Goal: Task Accomplishment & Management: Manage account settings

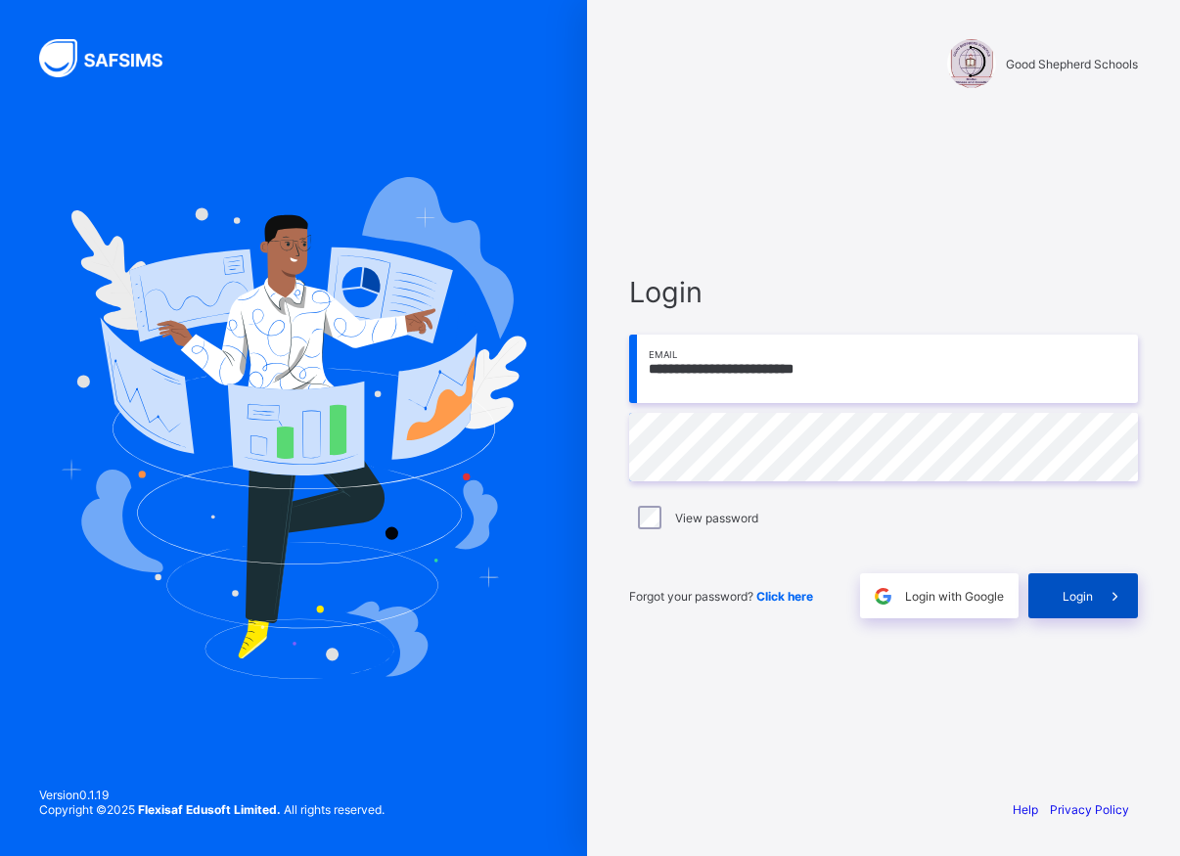
click at [1086, 601] on span "Login" at bounding box center [1077, 596] width 30 height 15
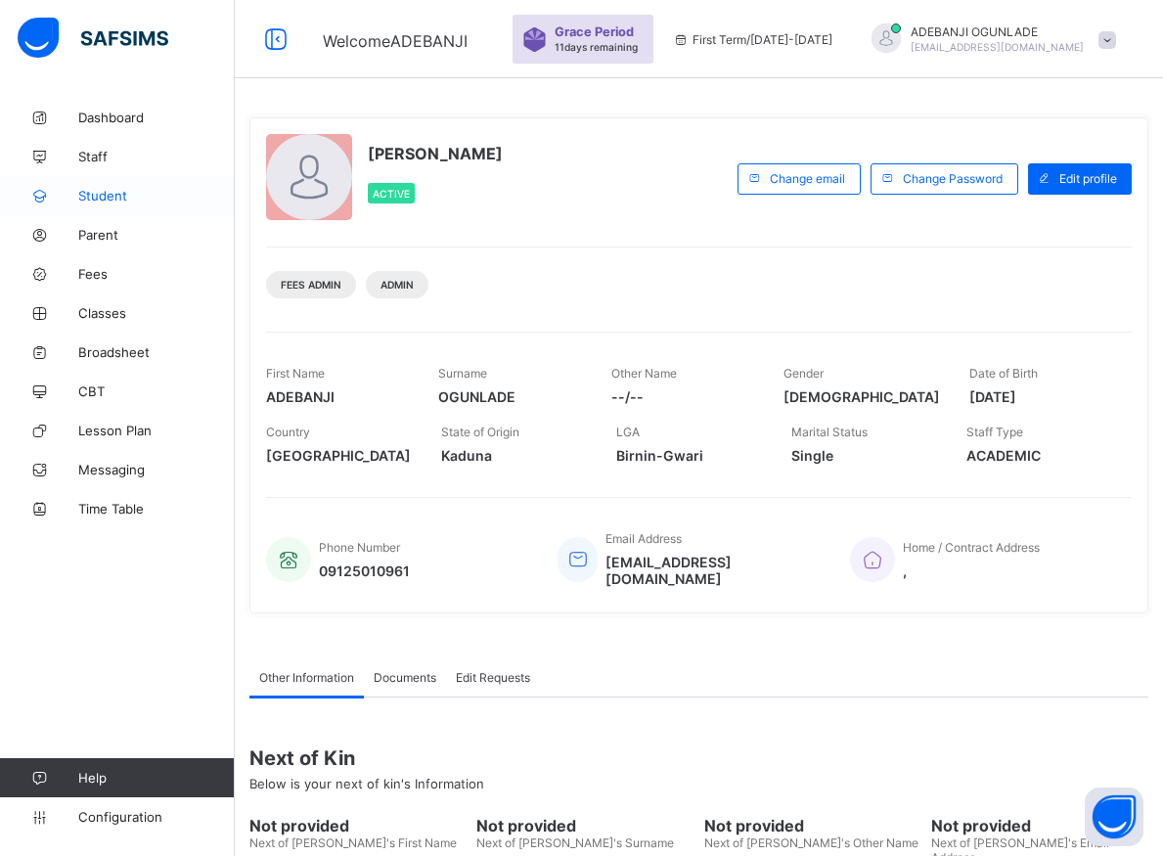
click at [111, 191] on span "Student" at bounding box center [156, 196] width 156 height 16
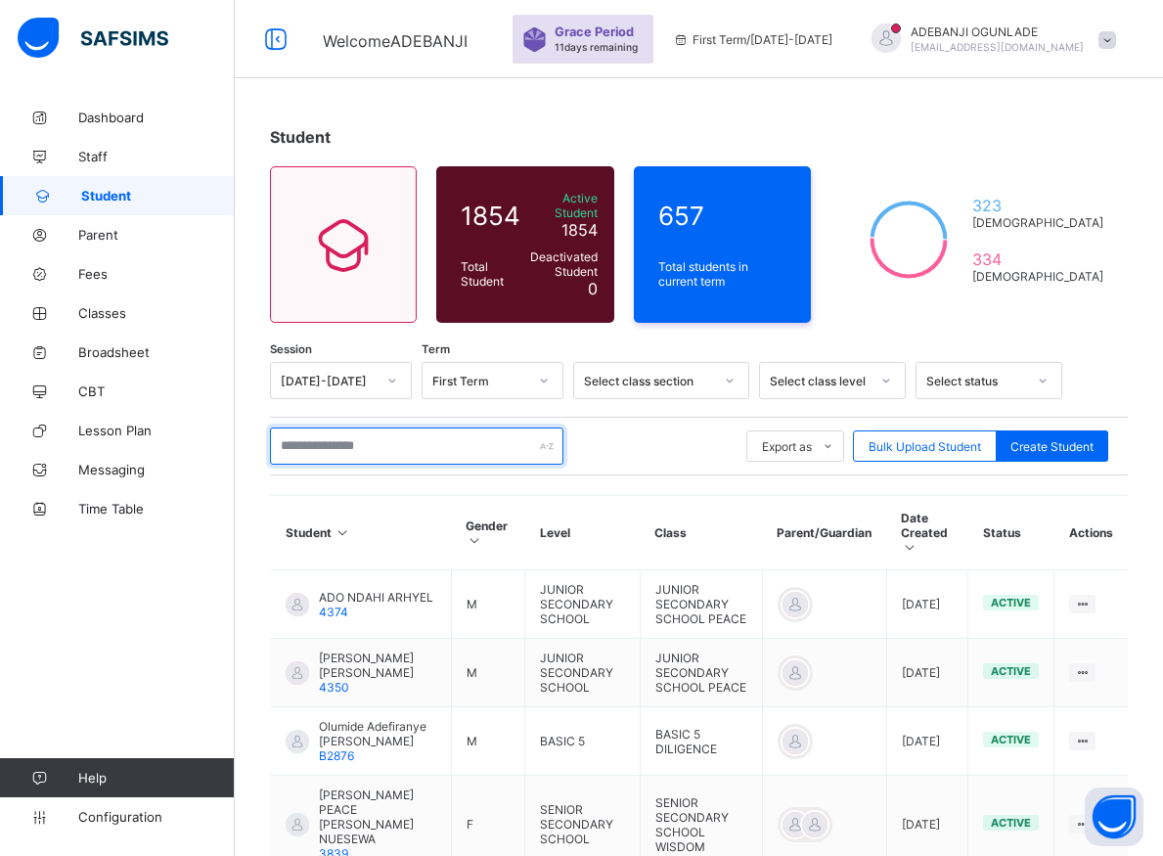
click at [407, 431] on input "text" at bounding box center [416, 445] width 293 height 37
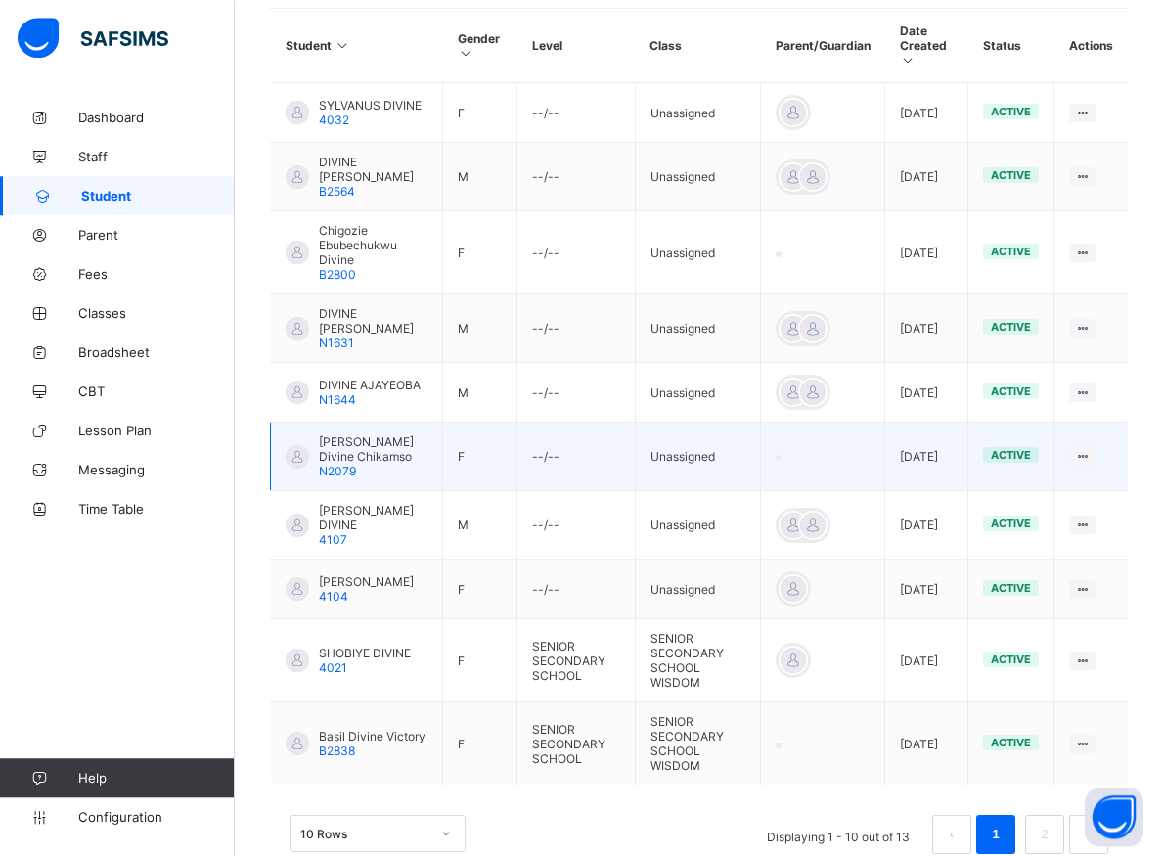
scroll to position [499, 0]
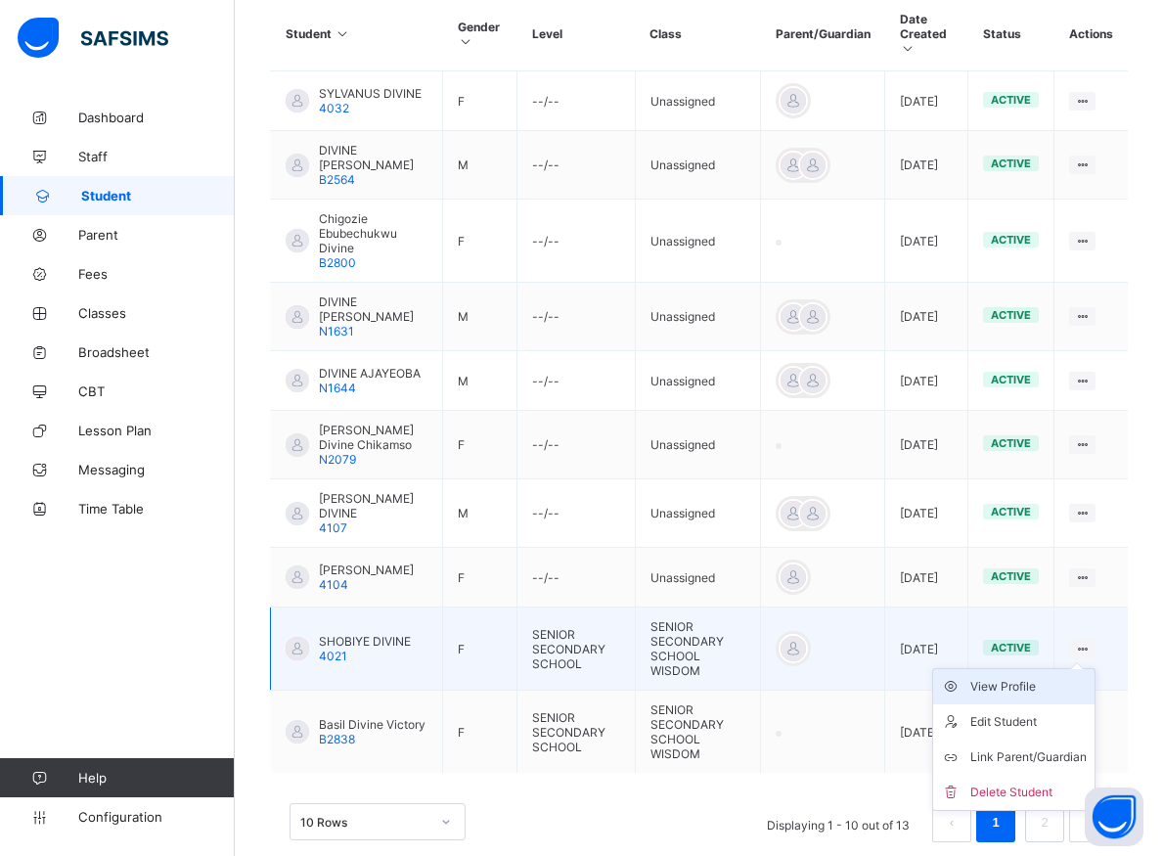
type input "******"
click at [1025, 677] on div "View Profile" at bounding box center [1028, 687] width 116 height 20
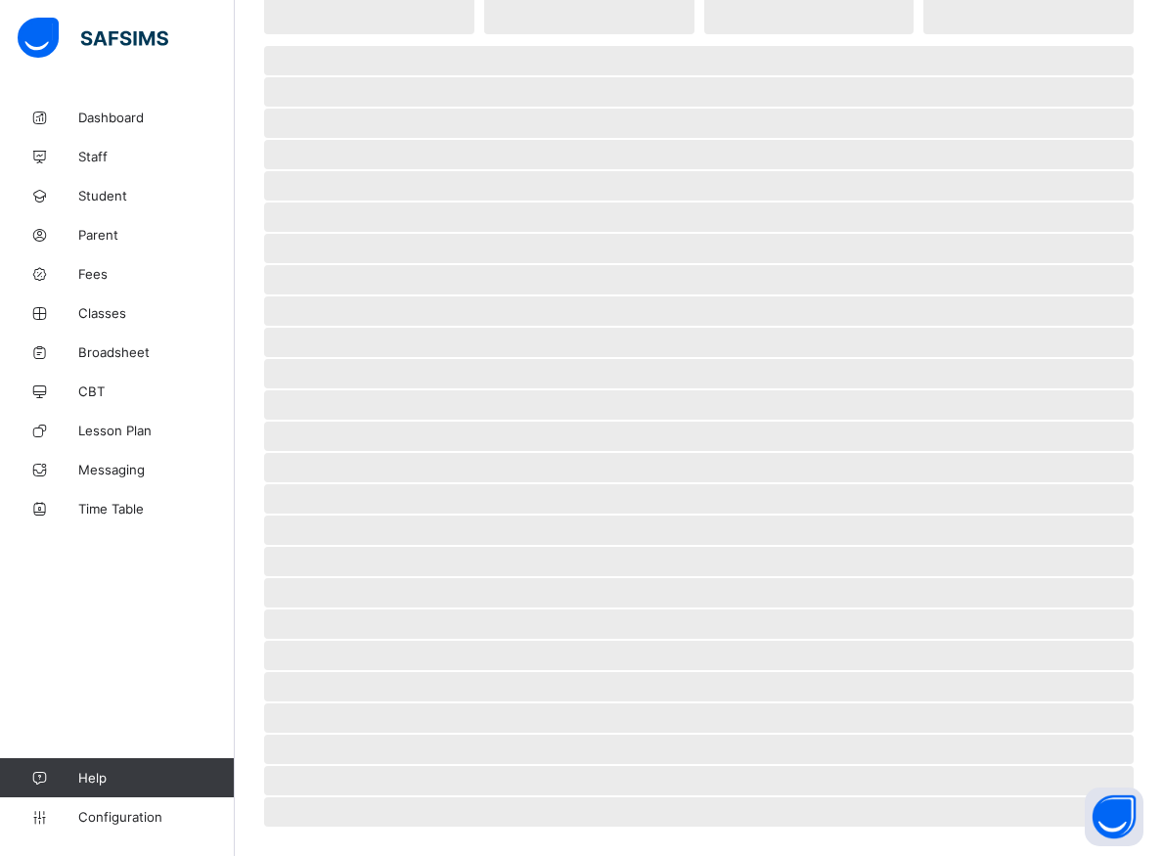
scroll to position [200, 0]
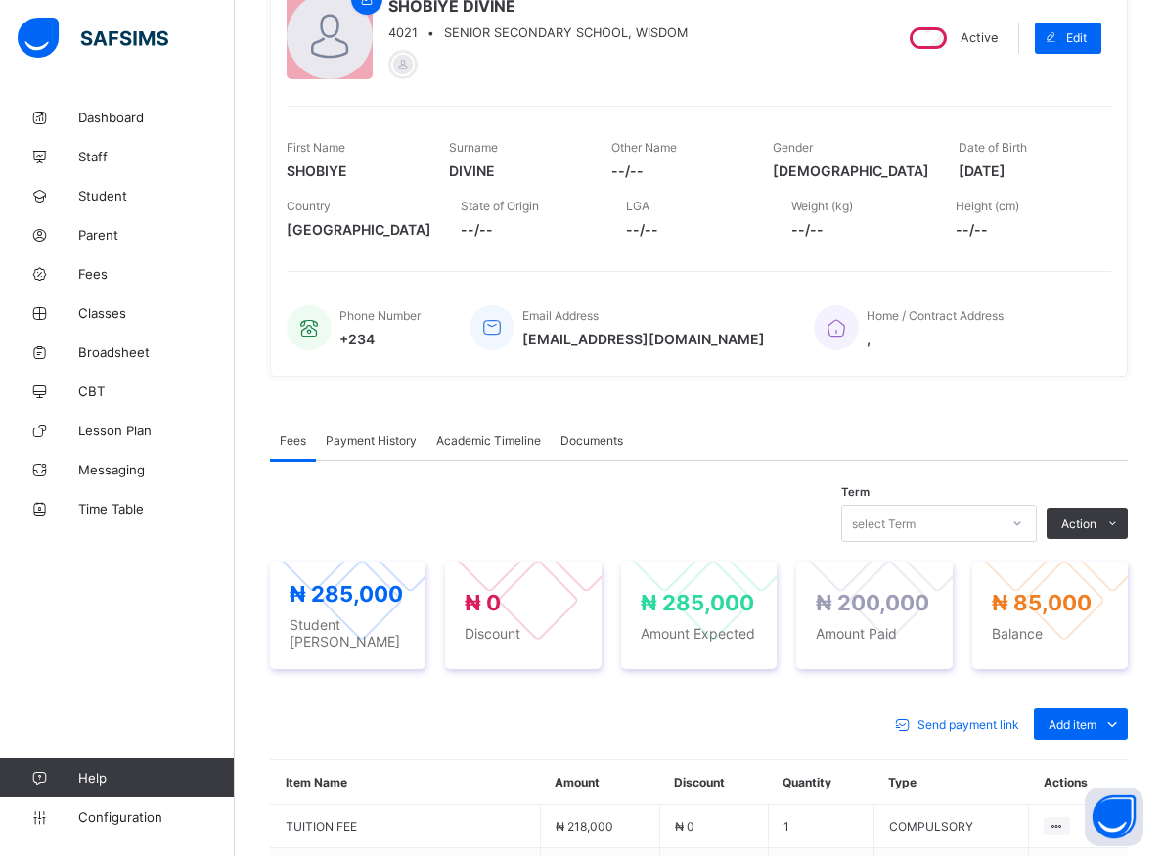
click at [956, 421] on div "Fees Payment History Academic Timeline Documents" at bounding box center [699, 441] width 858 height 40
click at [992, 407] on div "Fees Payment History Academic Timeline Documents Fees More Options Term select …" at bounding box center [699, 793] width 858 height 805
click at [1016, 447] on div "Fees Payment History Academic Timeline Documents" at bounding box center [699, 441] width 858 height 40
click at [1061, 435] on div "Fees Payment History Academic Timeline Documents" at bounding box center [699, 441] width 858 height 40
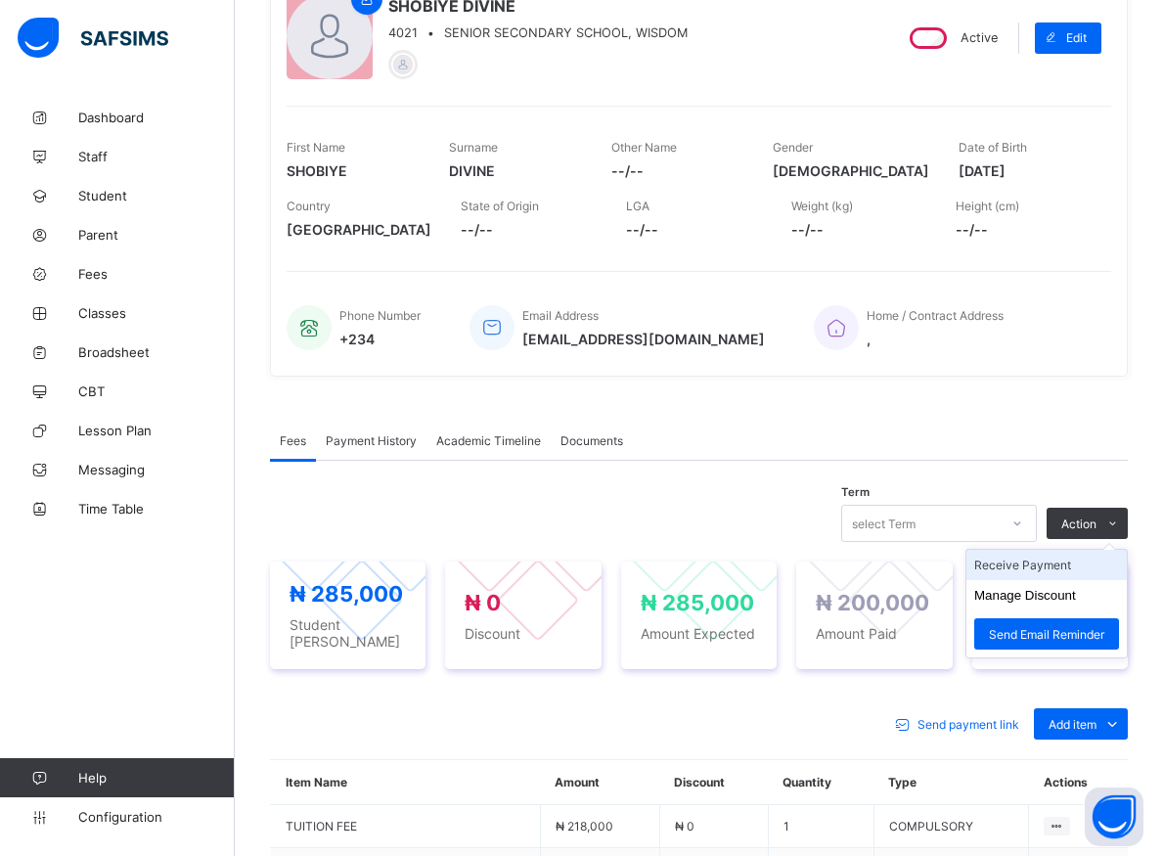
click at [1041, 564] on li "Receive Payment" at bounding box center [1046, 565] width 160 height 30
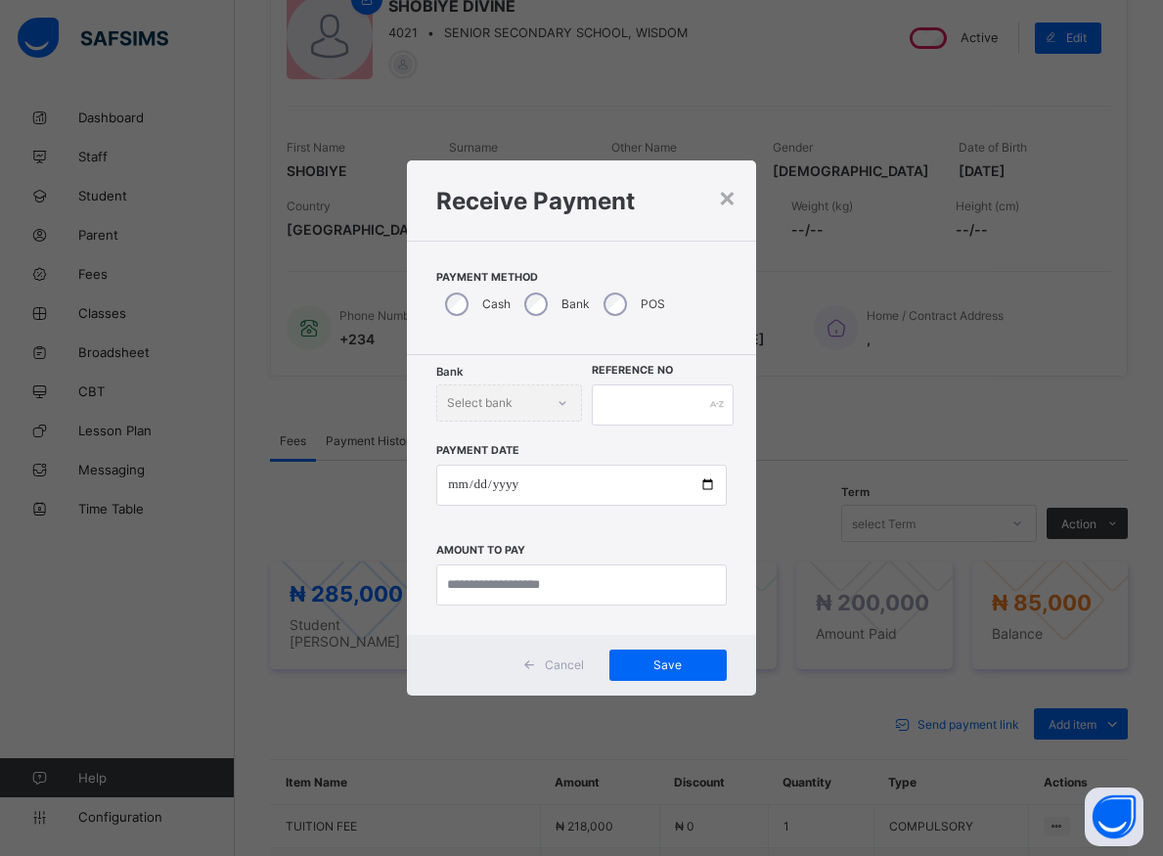
click at [546, 406] on div "Bank Select bank" at bounding box center [508, 402] width 145 height 37
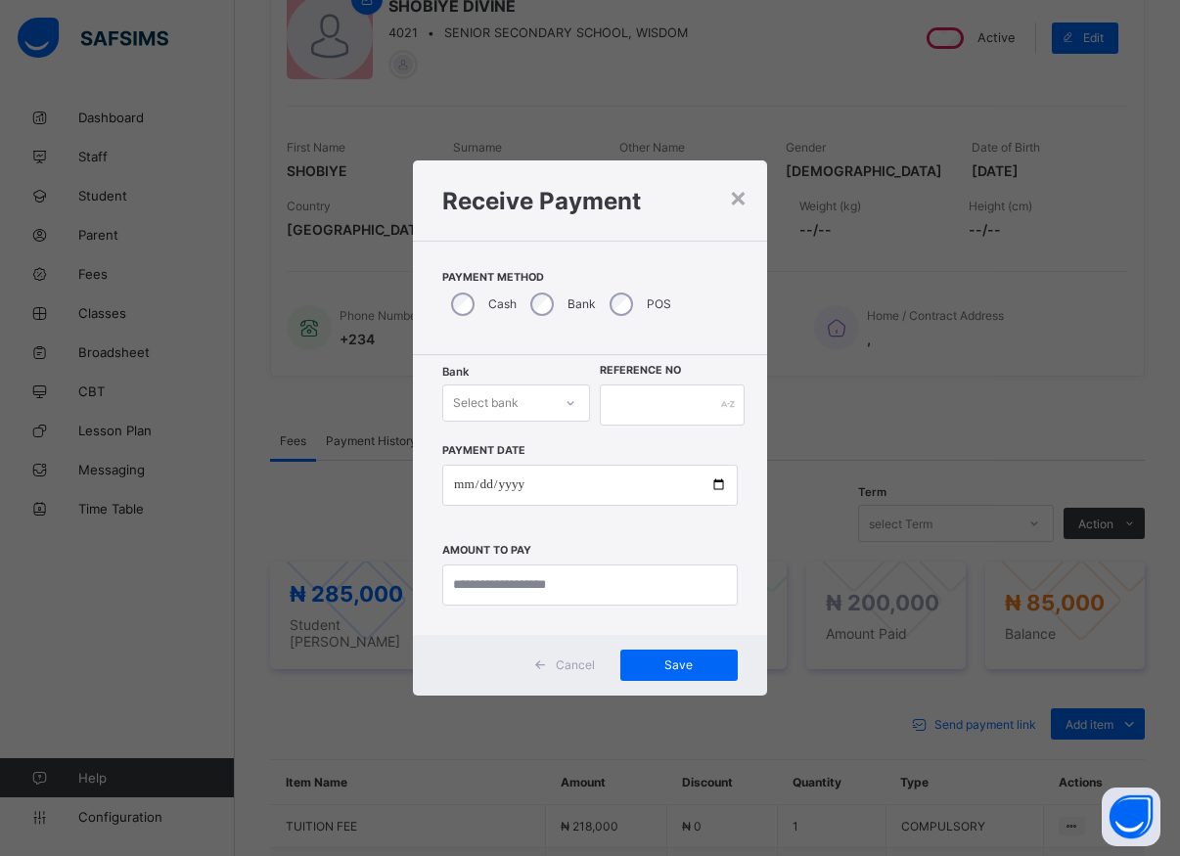
click at [570, 402] on icon at bounding box center [570, 403] width 12 height 20
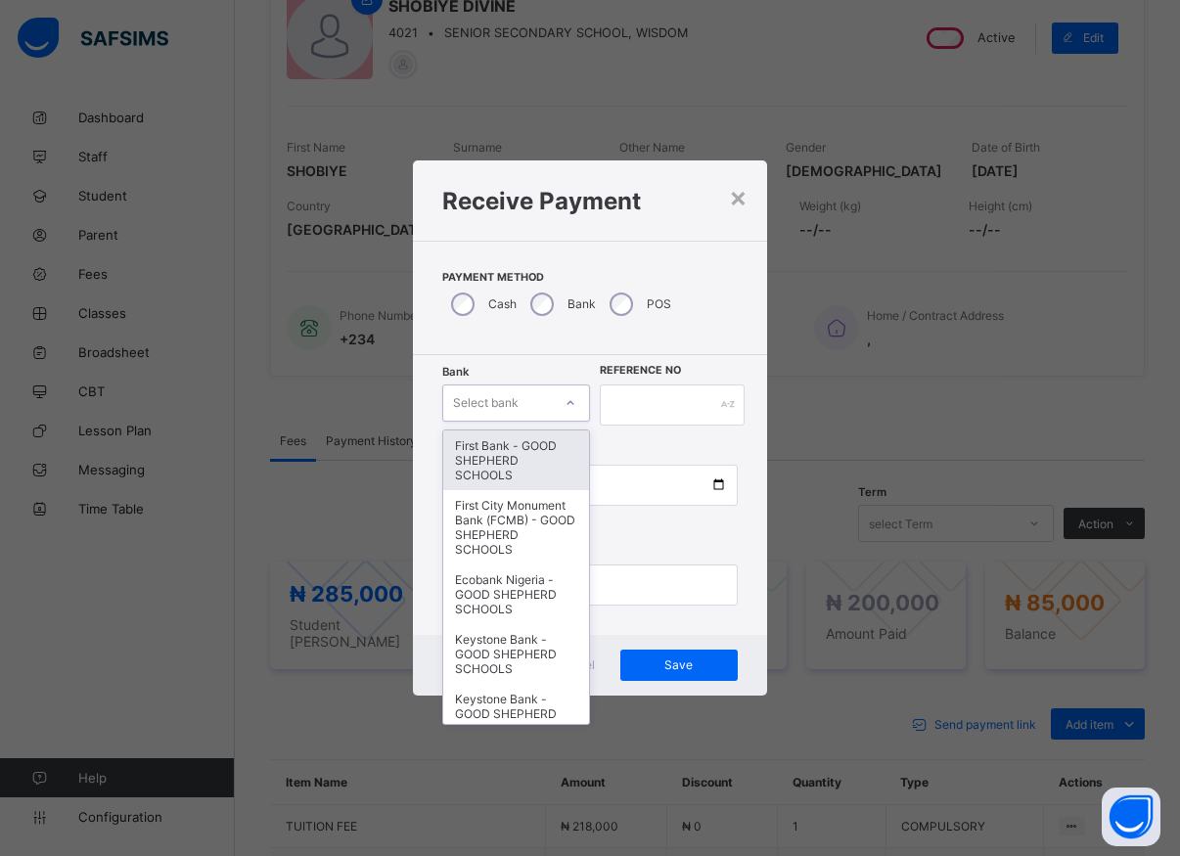
click at [508, 475] on div "First Bank - GOOD SHEPHERD SCHOOLS" at bounding box center [516, 460] width 146 height 60
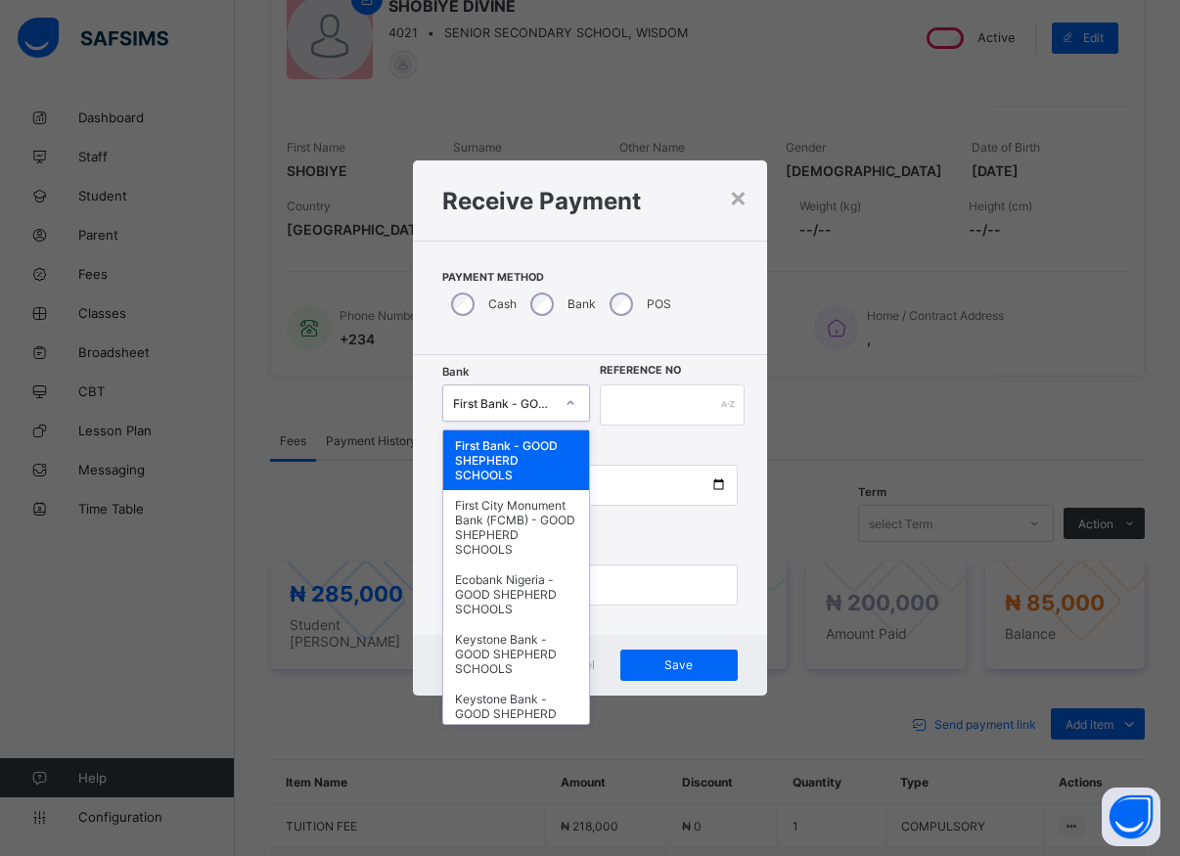
click at [572, 404] on icon at bounding box center [570, 403] width 12 height 20
click at [503, 460] on div "First Bank - GOOD SHEPHERD SCHOOLS" at bounding box center [516, 460] width 146 height 60
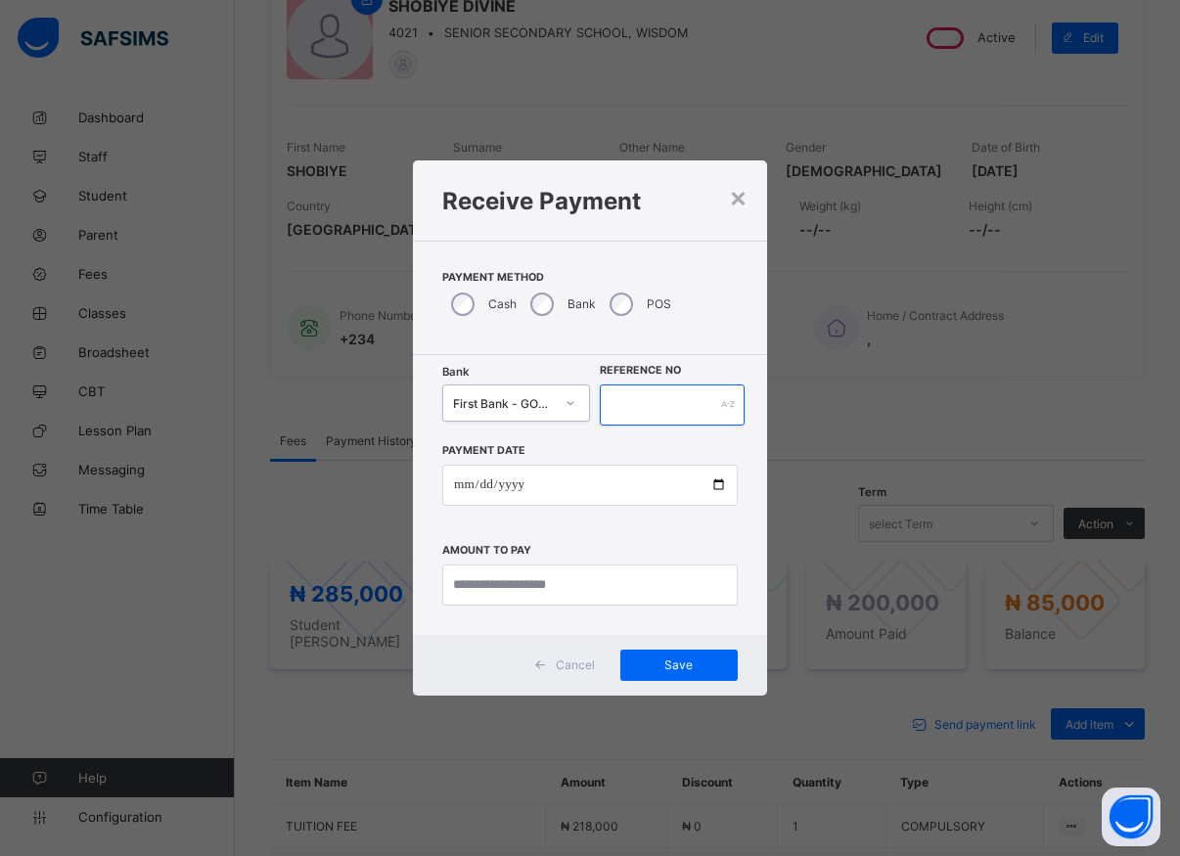
click at [611, 407] on input "text" at bounding box center [672, 404] width 145 height 41
type input "*****"
click at [717, 486] on input "date" at bounding box center [589, 485] width 295 height 41
type input "**********"
click at [536, 586] on input "currency" at bounding box center [589, 584] width 295 height 41
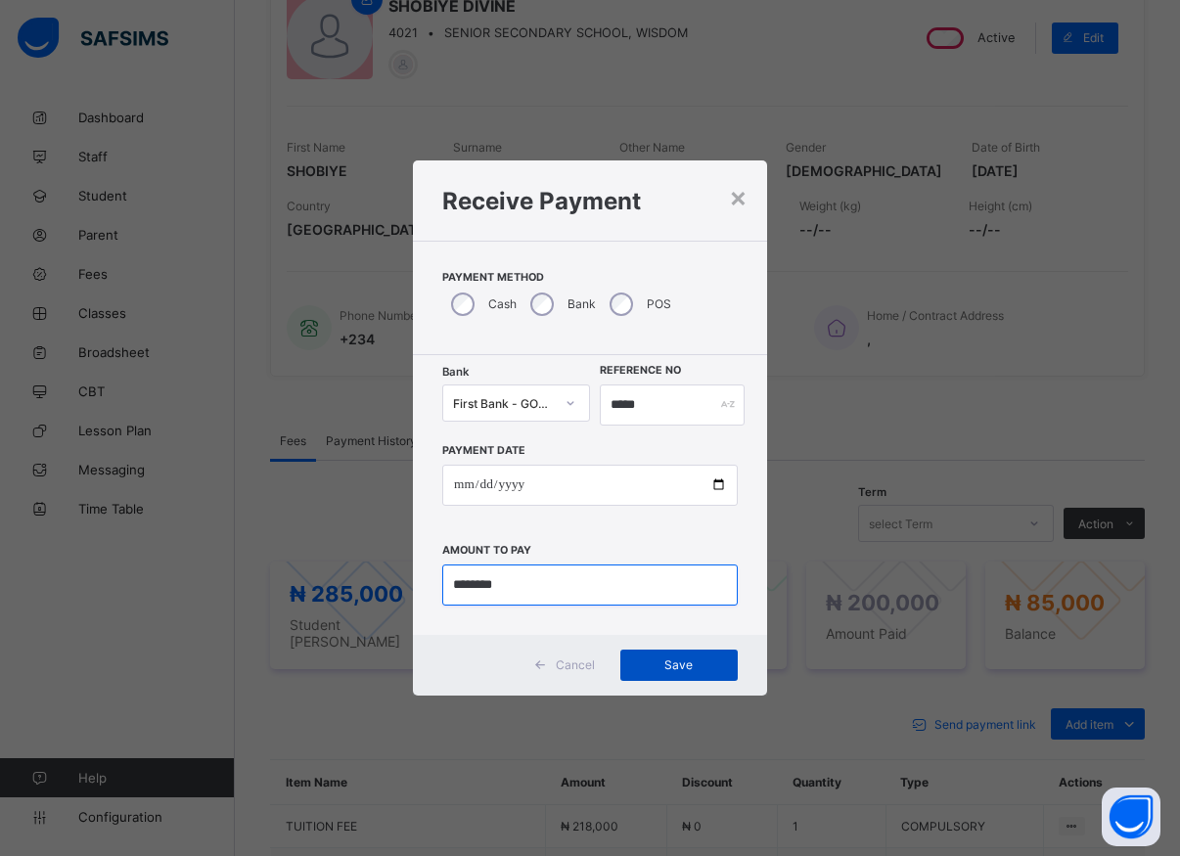
type input "********"
click at [668, 667] on span "Save" at bounding box center [679, 664] width 88 height 15
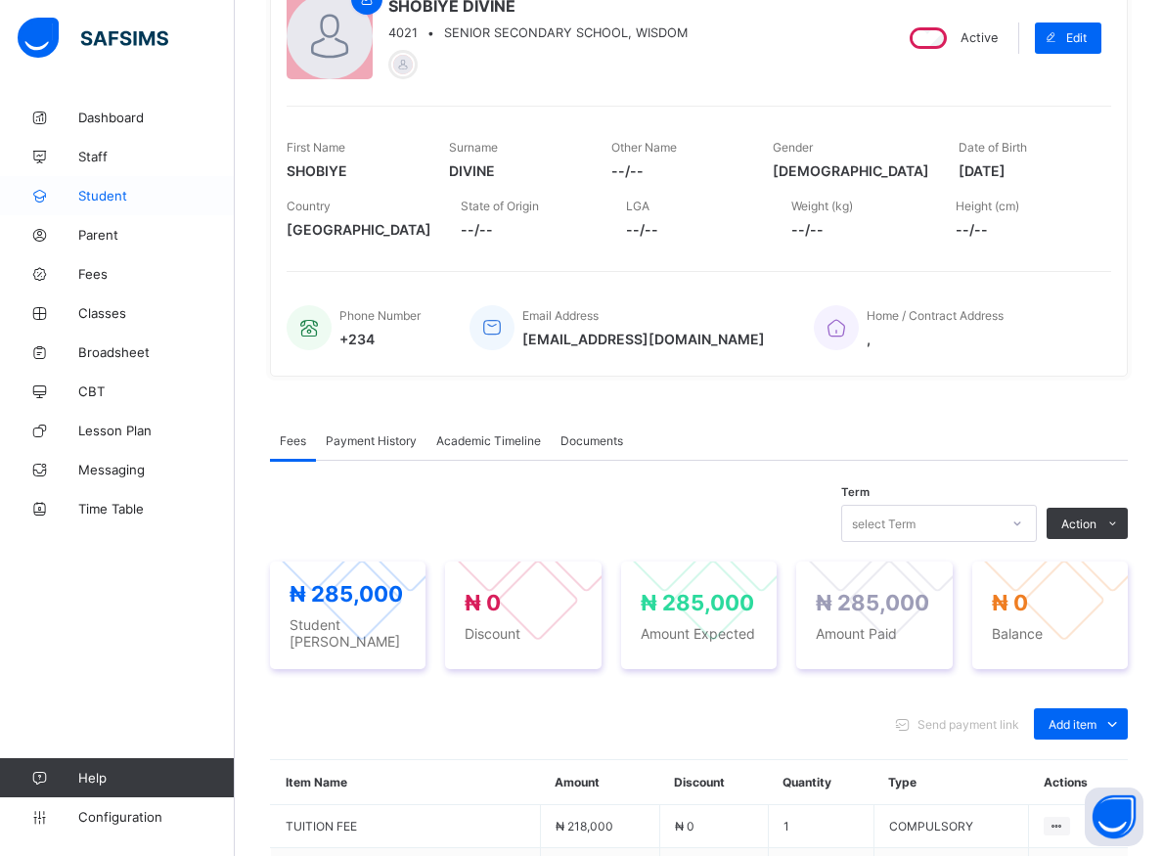
click at [101, 192] on span "Student" at bounding box center [156, 196] width 156 height 16
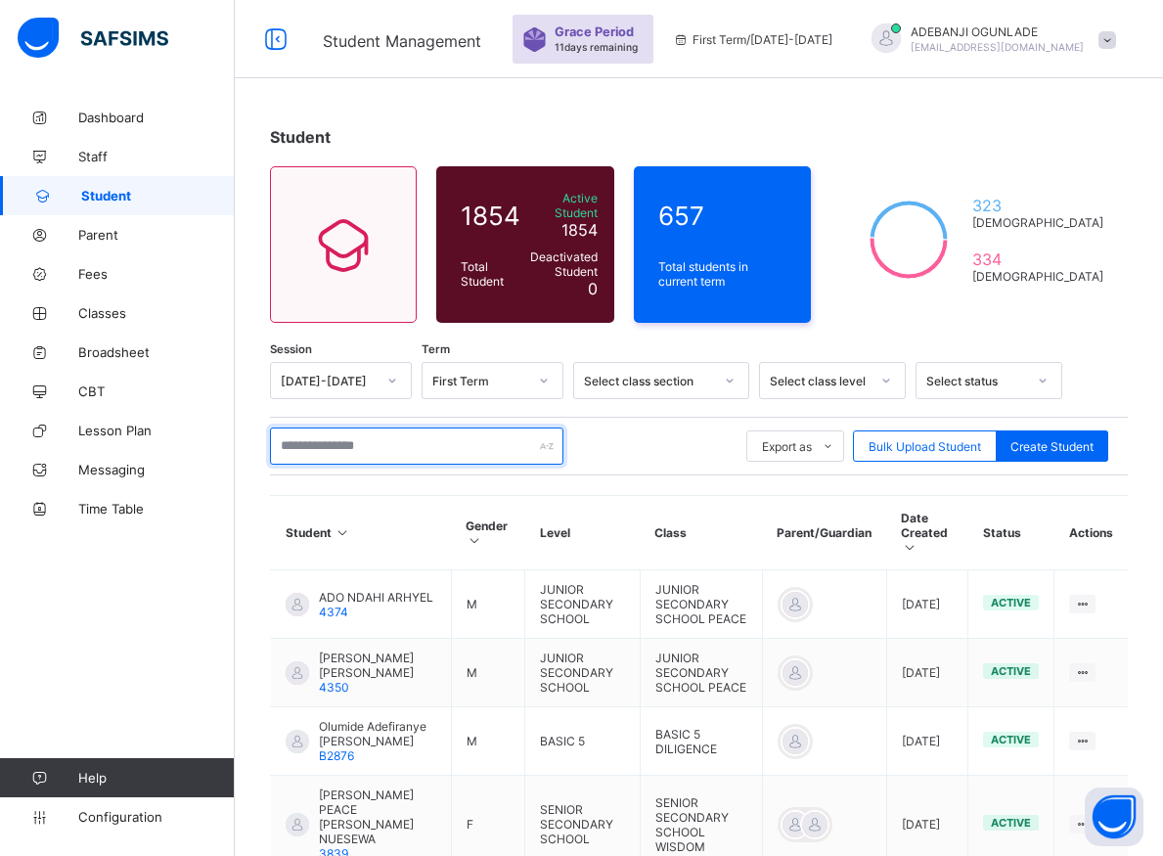
click at [314, 442] on input "text" at bounding box center [416, 445] width 293 height 37
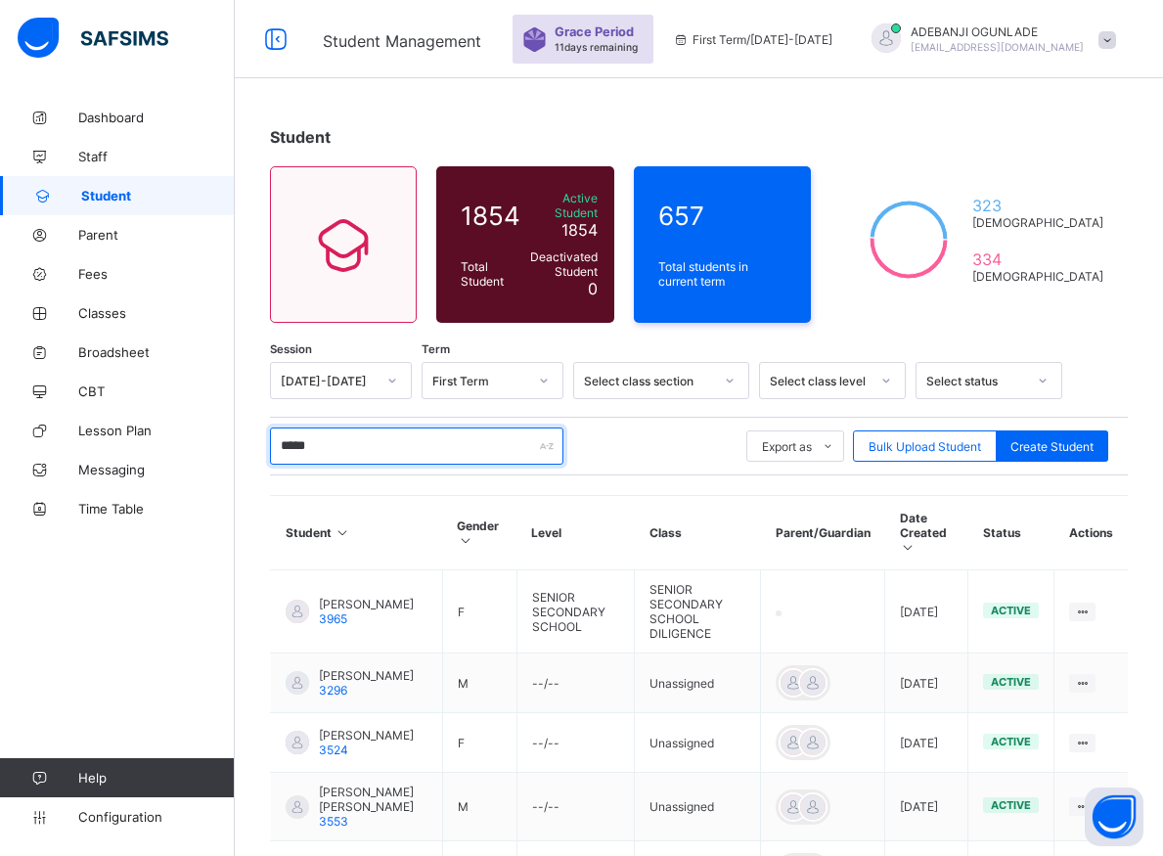
scroll to position [100, 0]
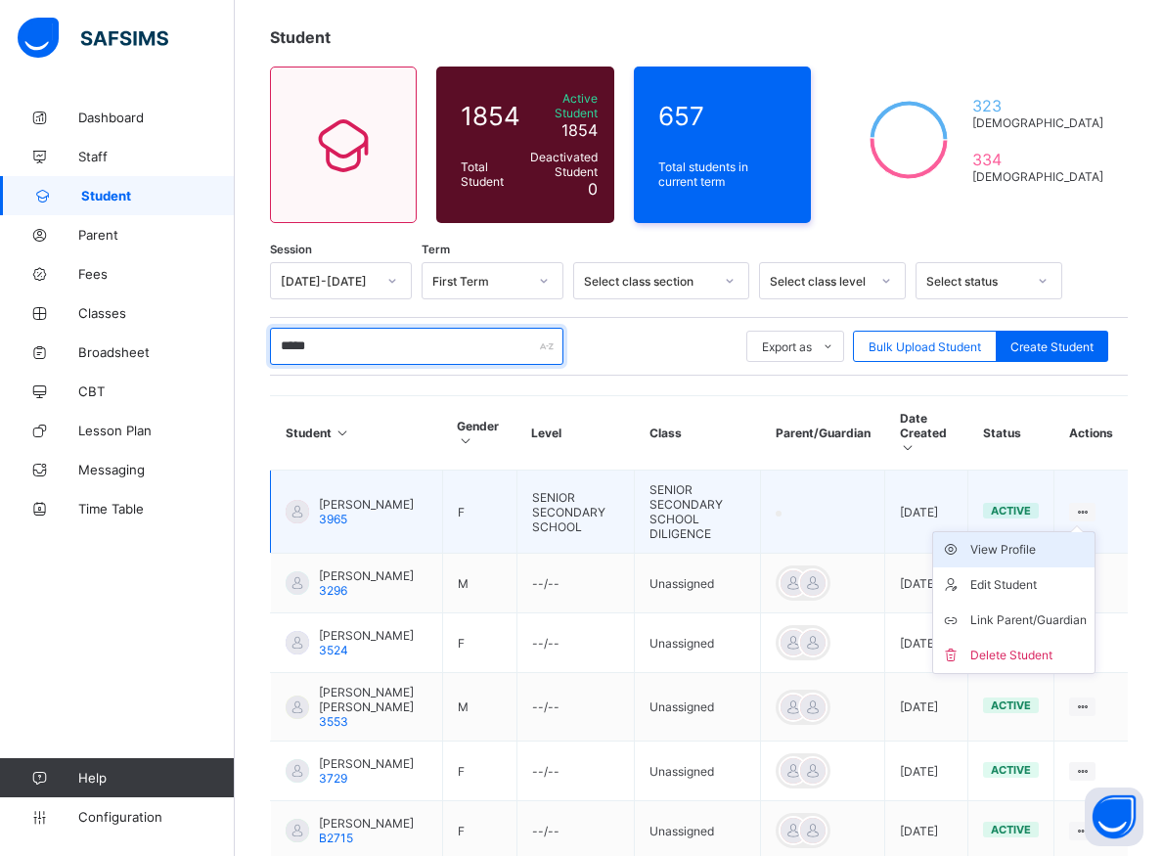
type input "*****"
click at [1016, 540] on div "View Profile" at bounding box center [1028, 550] width 116 height 20
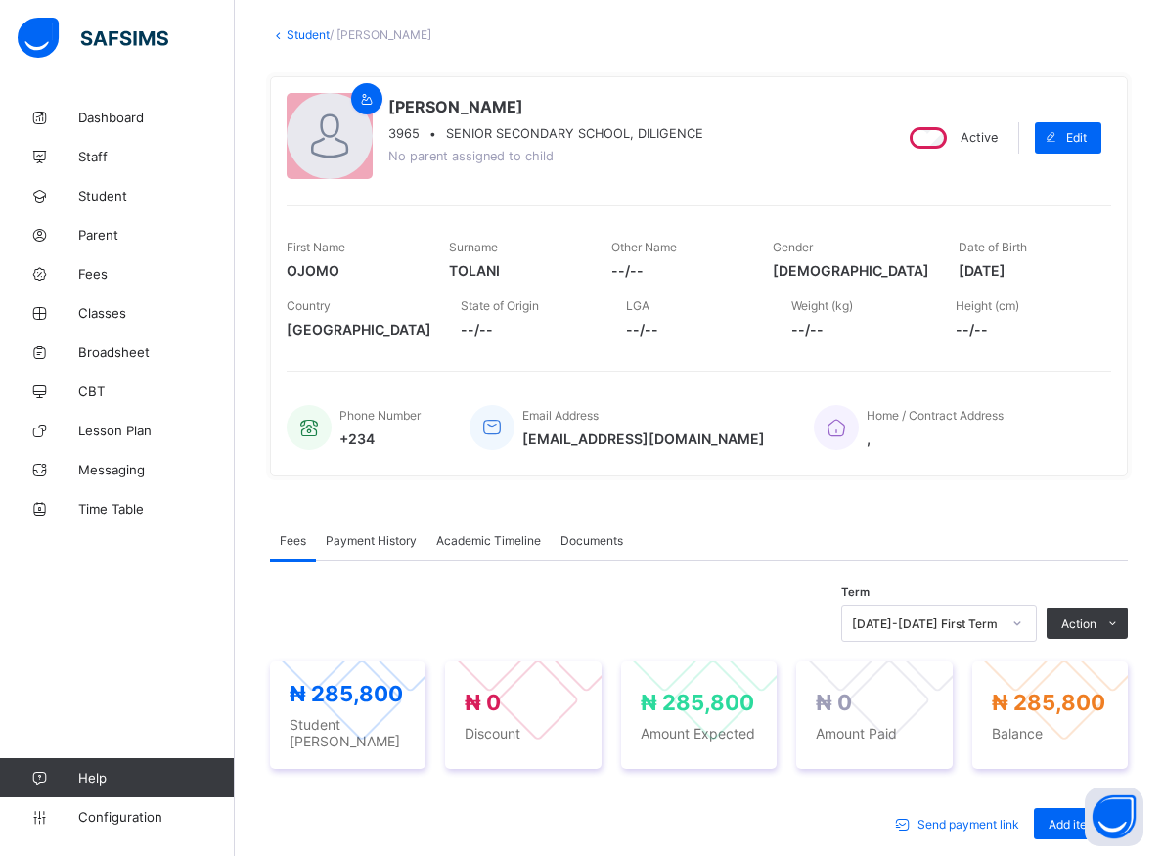
scroll to position [200, 0]
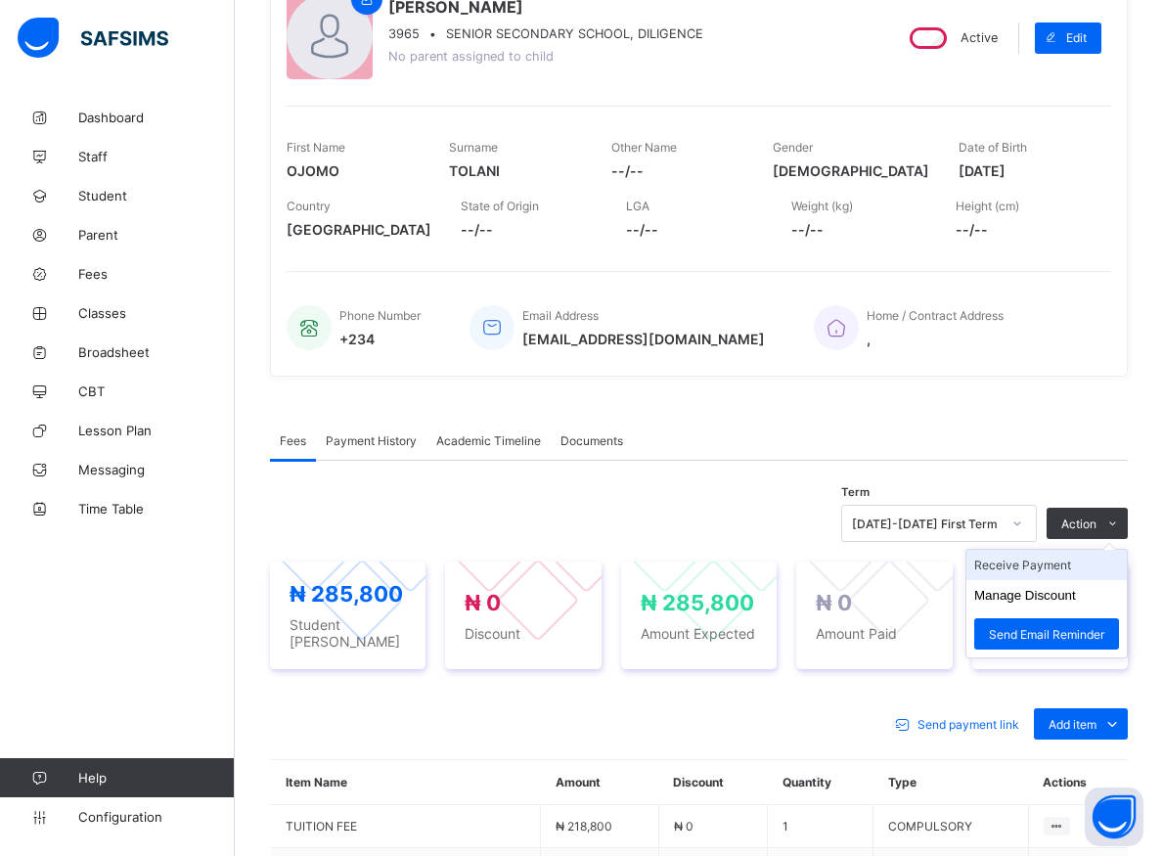
click at [1026, 562] on li "Receive Payment" at bounding box center [1046, 565] width 160 height 30
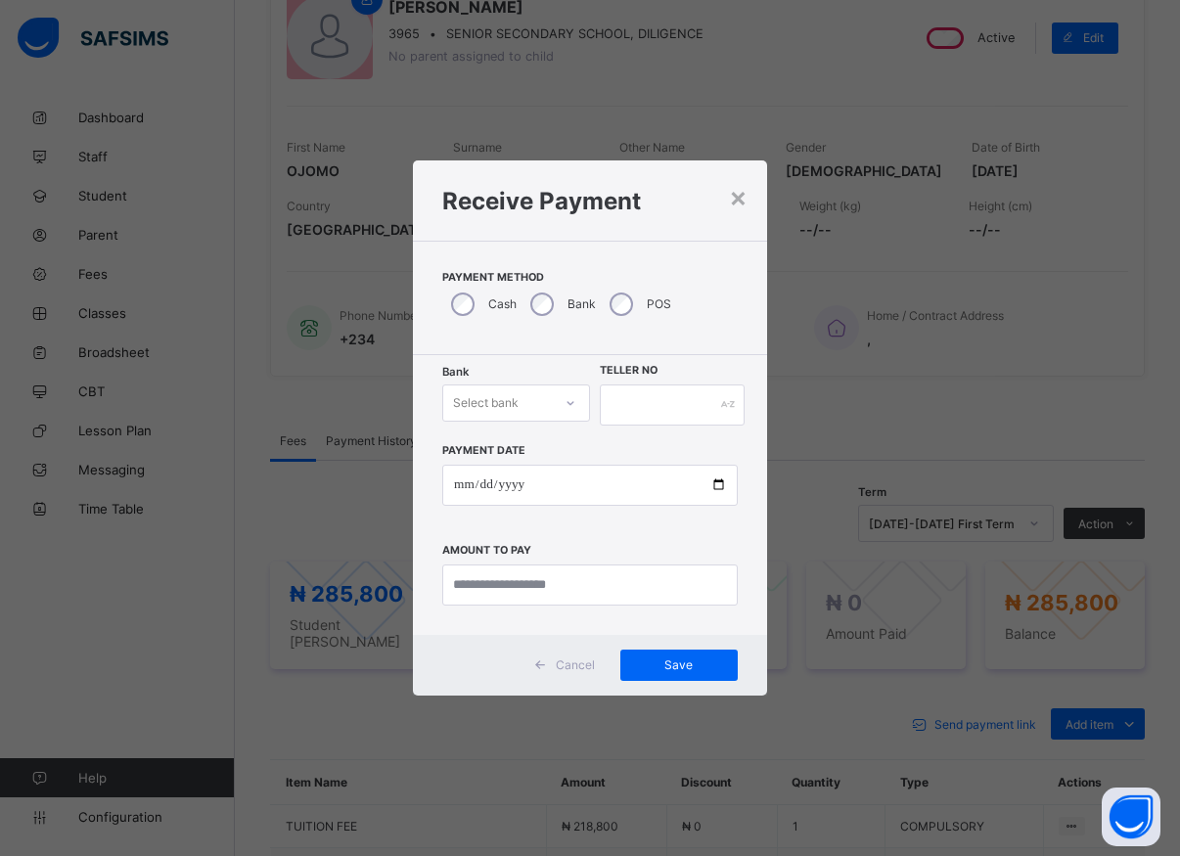
click at [568, 402] on icon at bounding box center [570, 403] width 7 height 4
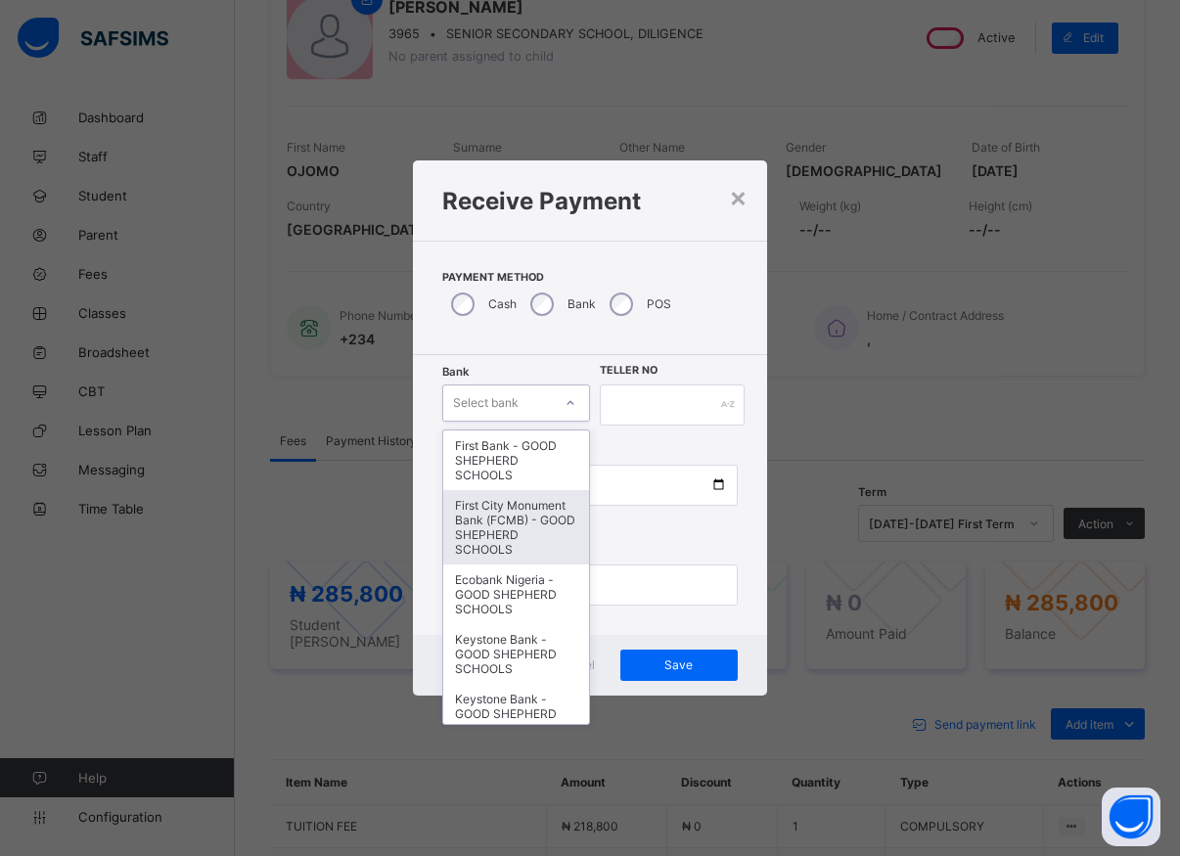
click at [512, 523] on div "First City Monument Bank (FCMB) - GOOD SHEPHERD SCHOOLS" at bounding box center [516, 527] width 146 height 74
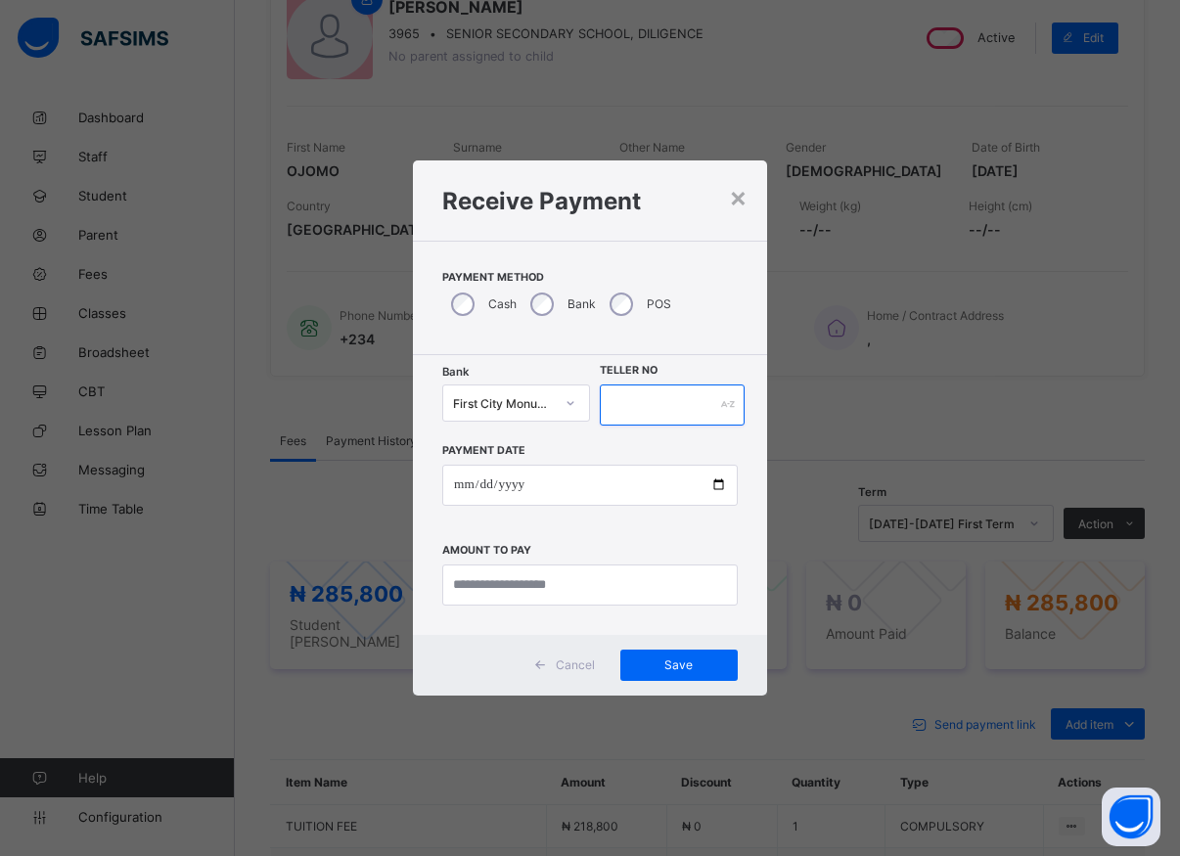
click at [625, 411] on input "text" at bounding box center [672, 404] width 145 height 41
type input "*****"
click at [717, 484] on input "date" at bounding box center [589, 485] width 295 height 41
type input "**********"
click at [529, 583] on input "currency" at bounding box center [589, 584] width 295 height 41
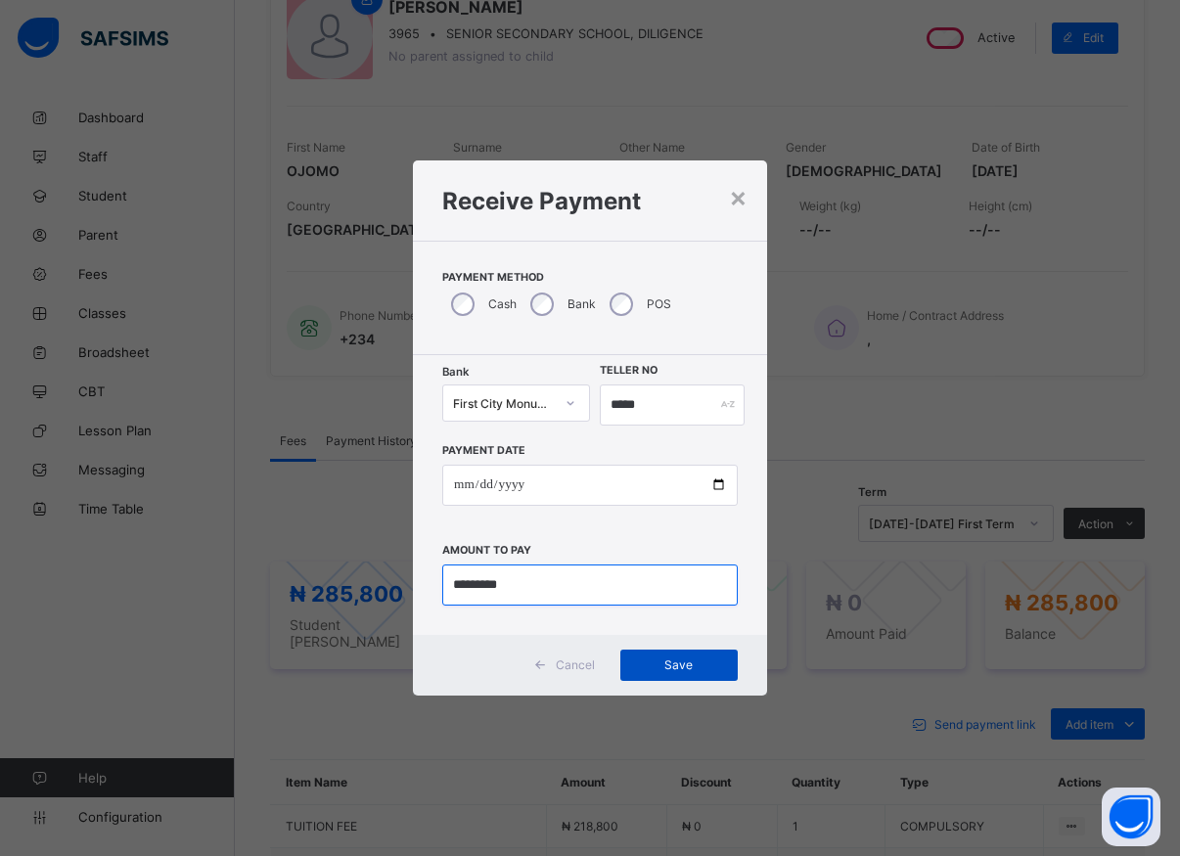
type input "*********"
click at [679, 666] on span "Save" at bounding box center [679, 664] width 88 height 15
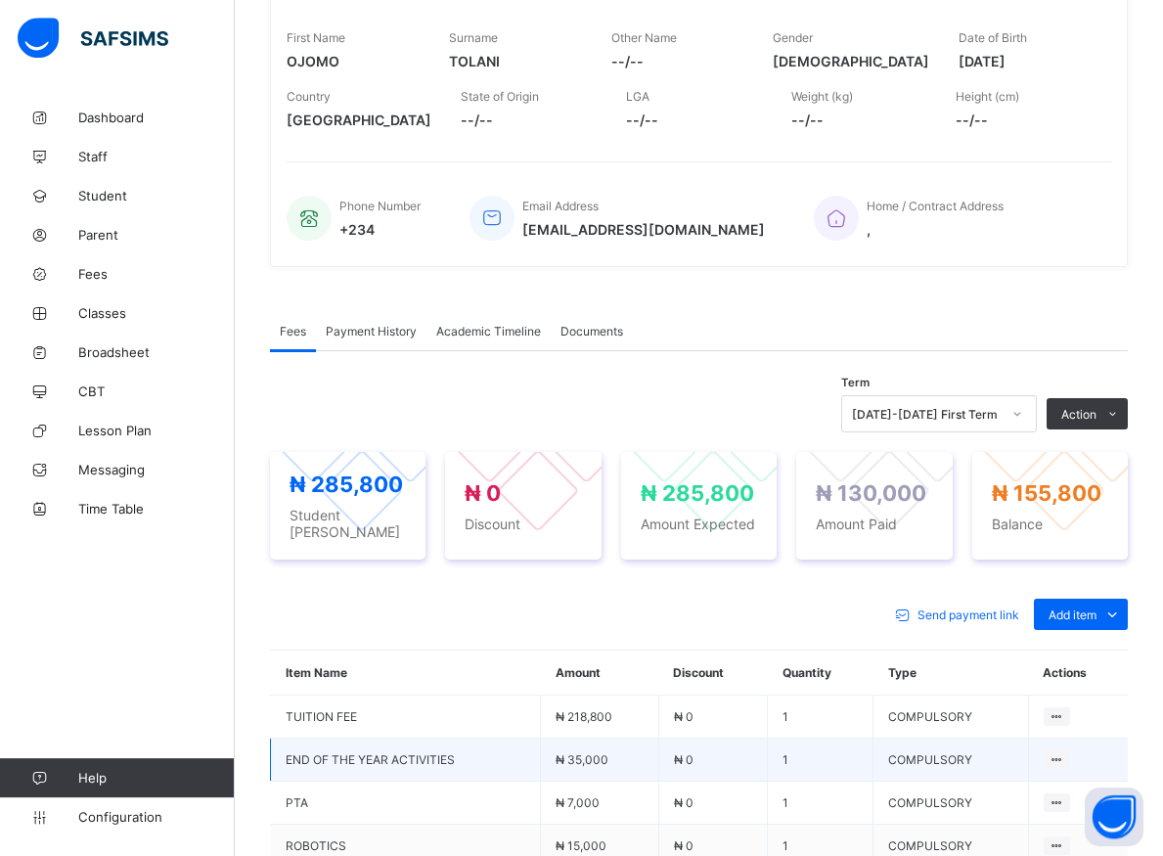
scroll to position [499, 0]
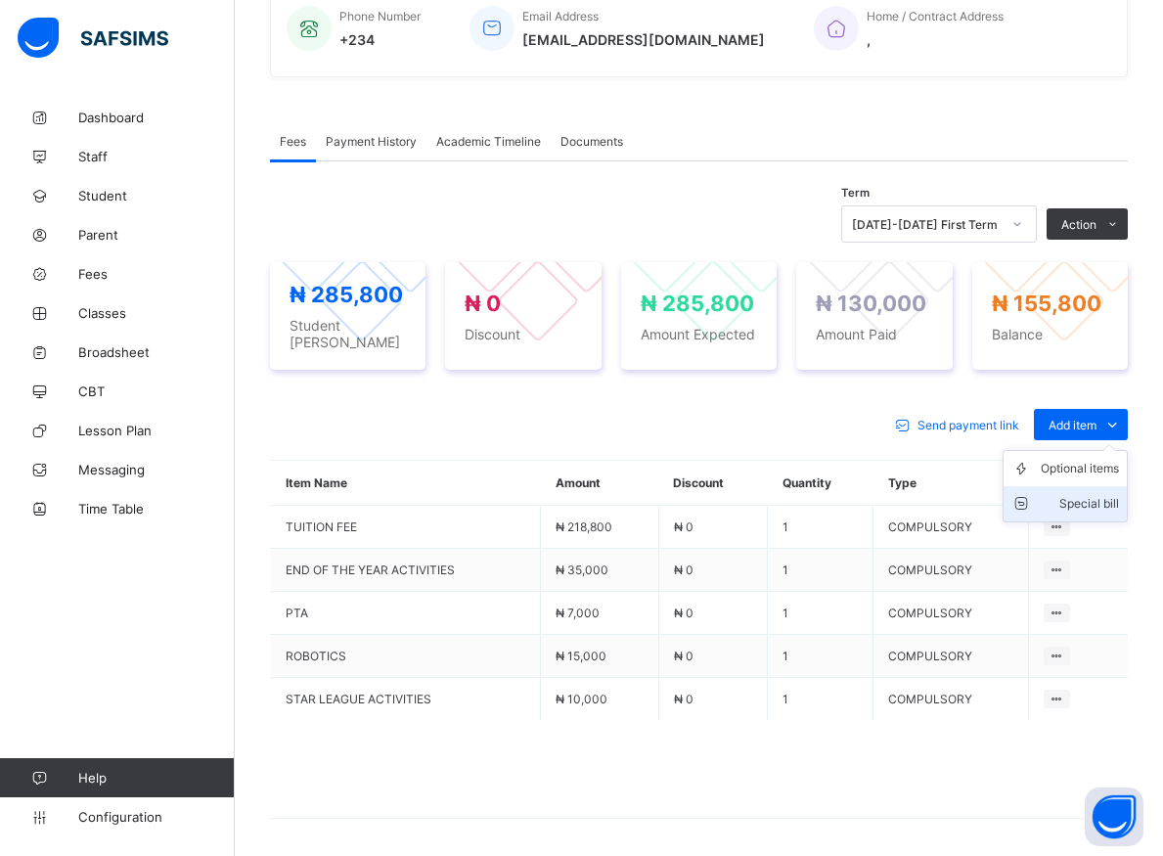
click at [1093, 494] on div "Special bill" at bounding box center [1080, 504] width 78 height 20
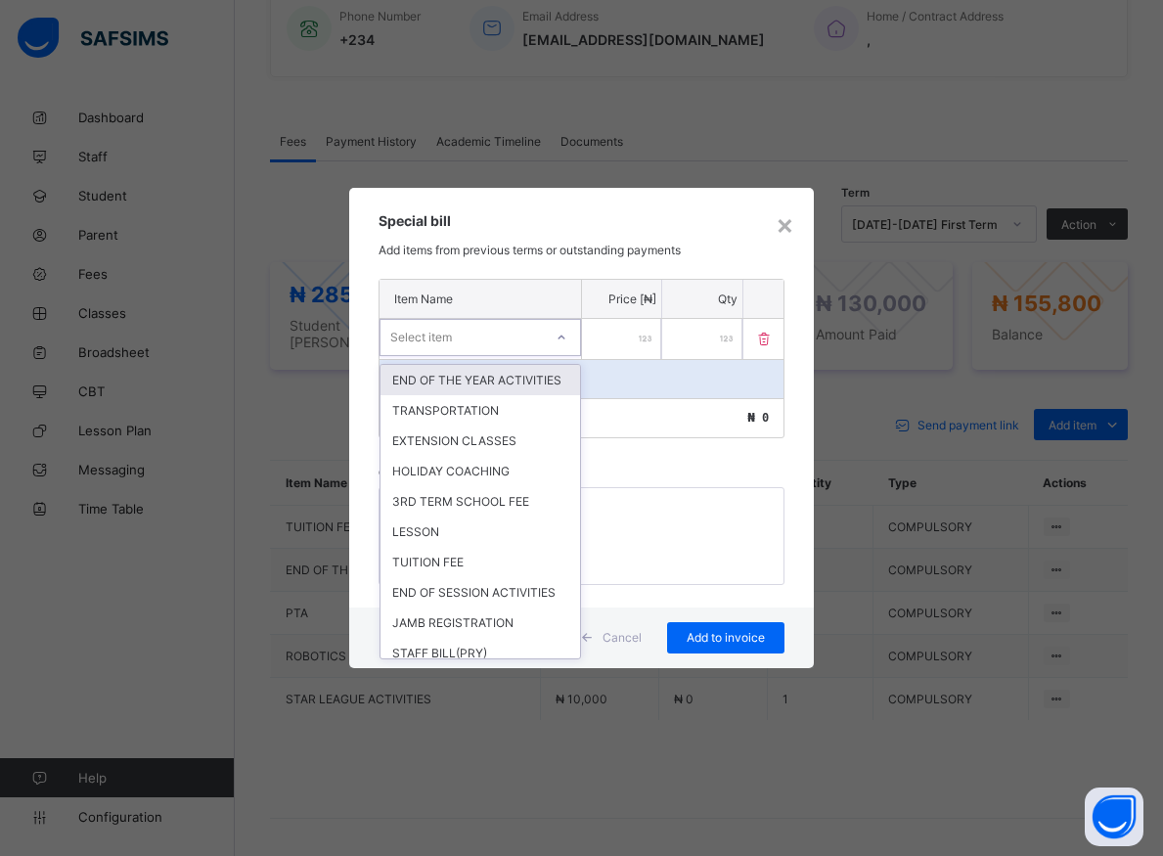
click at [564, 337] on icon at bounding box center [560, 336] width 7 height 4
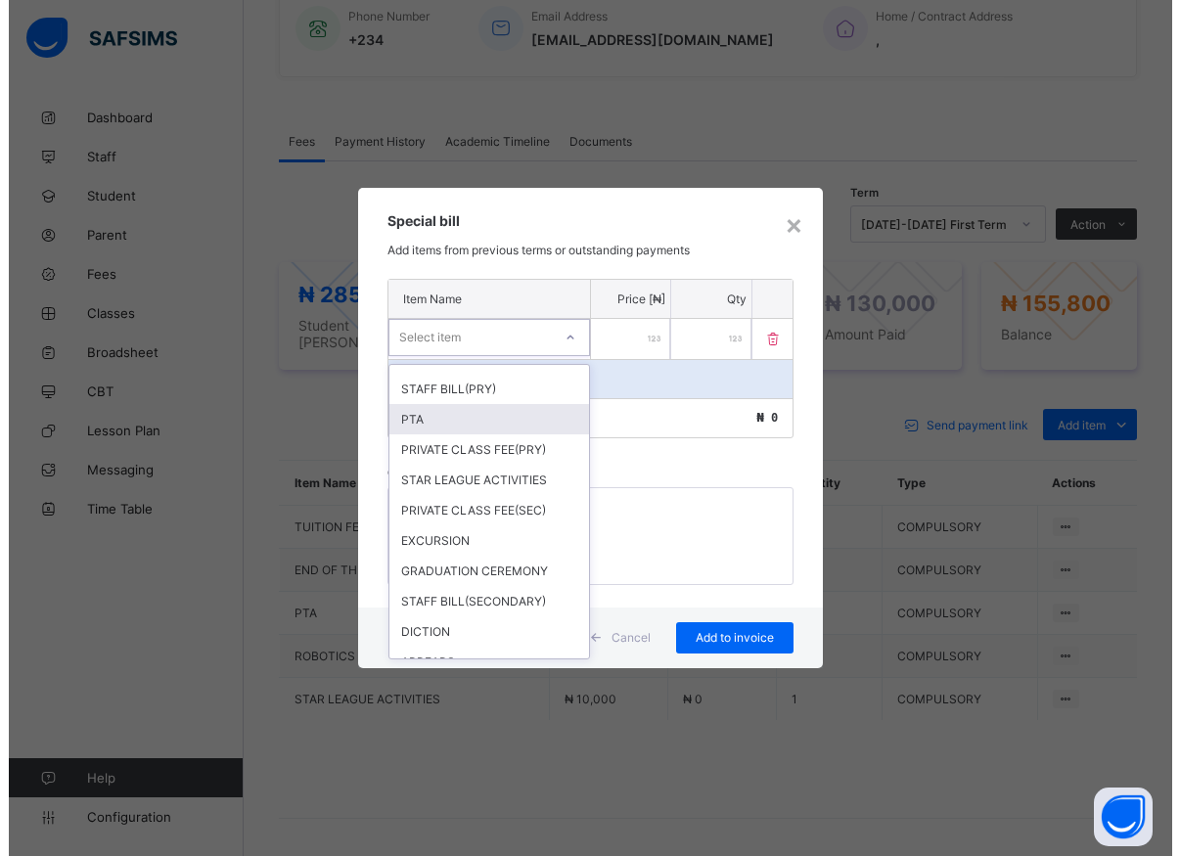
scroll to position [352, 0]
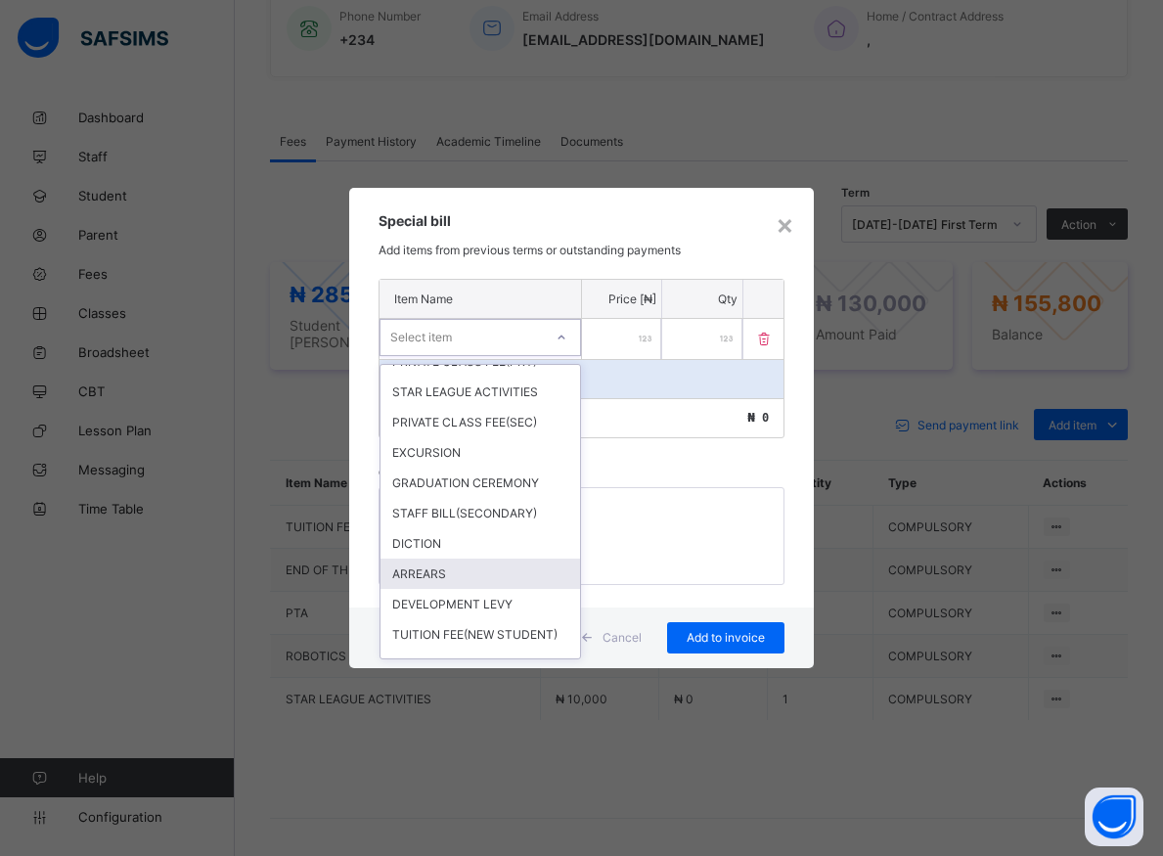
click at [404, 589] on div "ARREARS" at bounding box center [480, 573] width 200 height 30
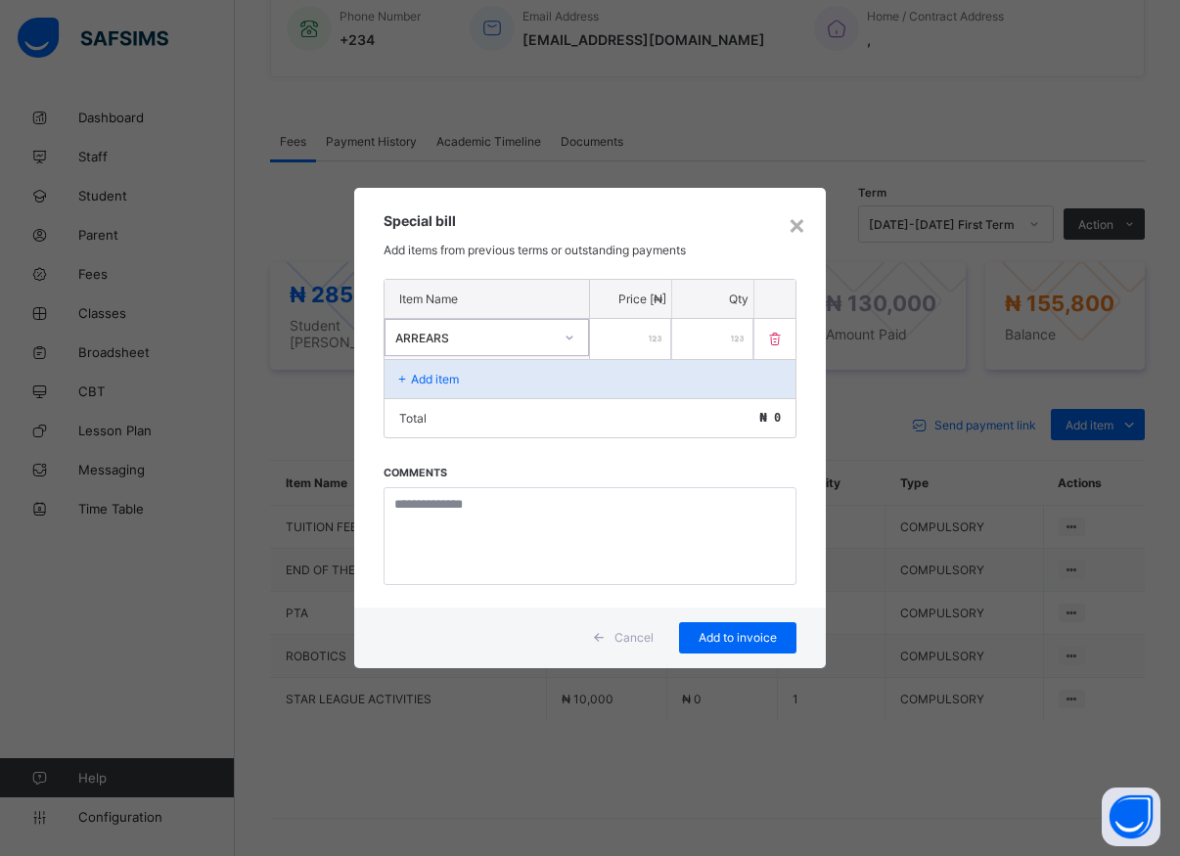
click at [600, 339] on input "number" at bounding box center [630, 339] width 81 height 40
type input "******"
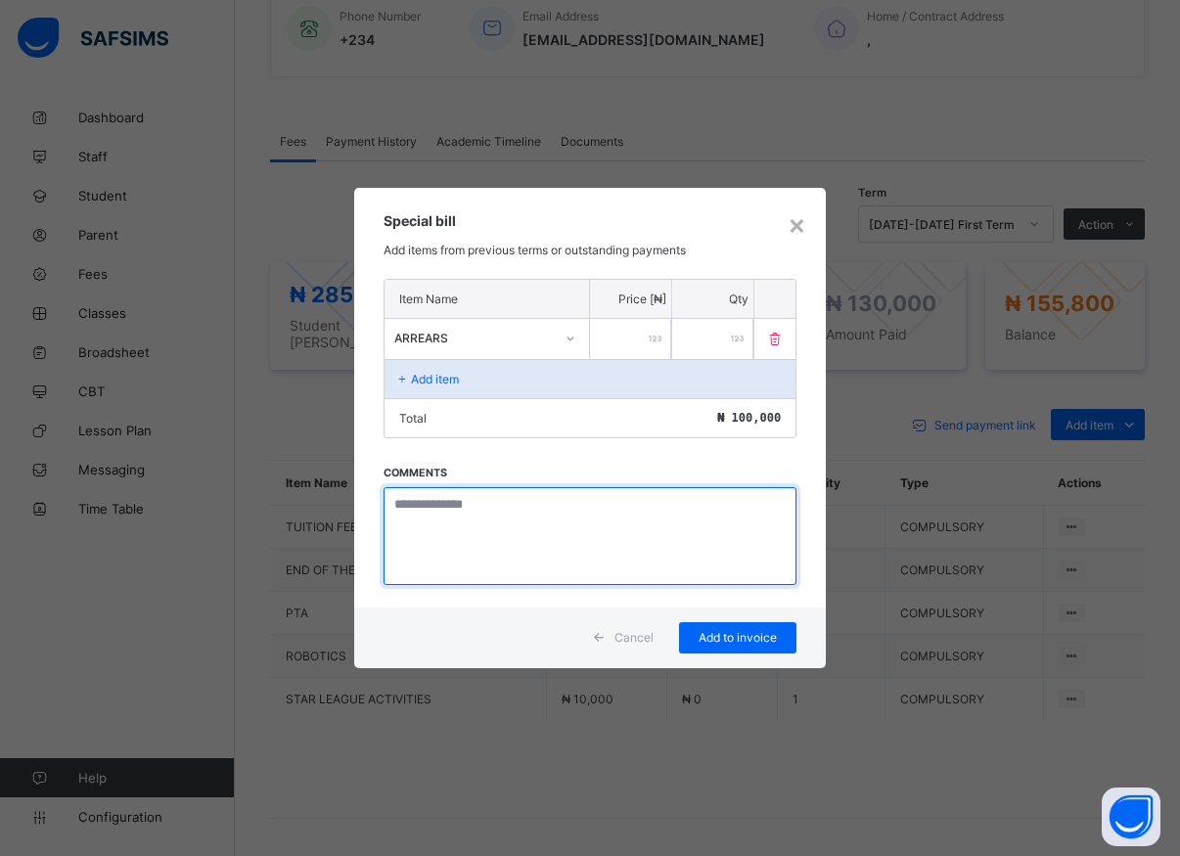
click at [488, 527] on textarea at bounding box center [589, 536] width 413 height 98
type textarea "*******"
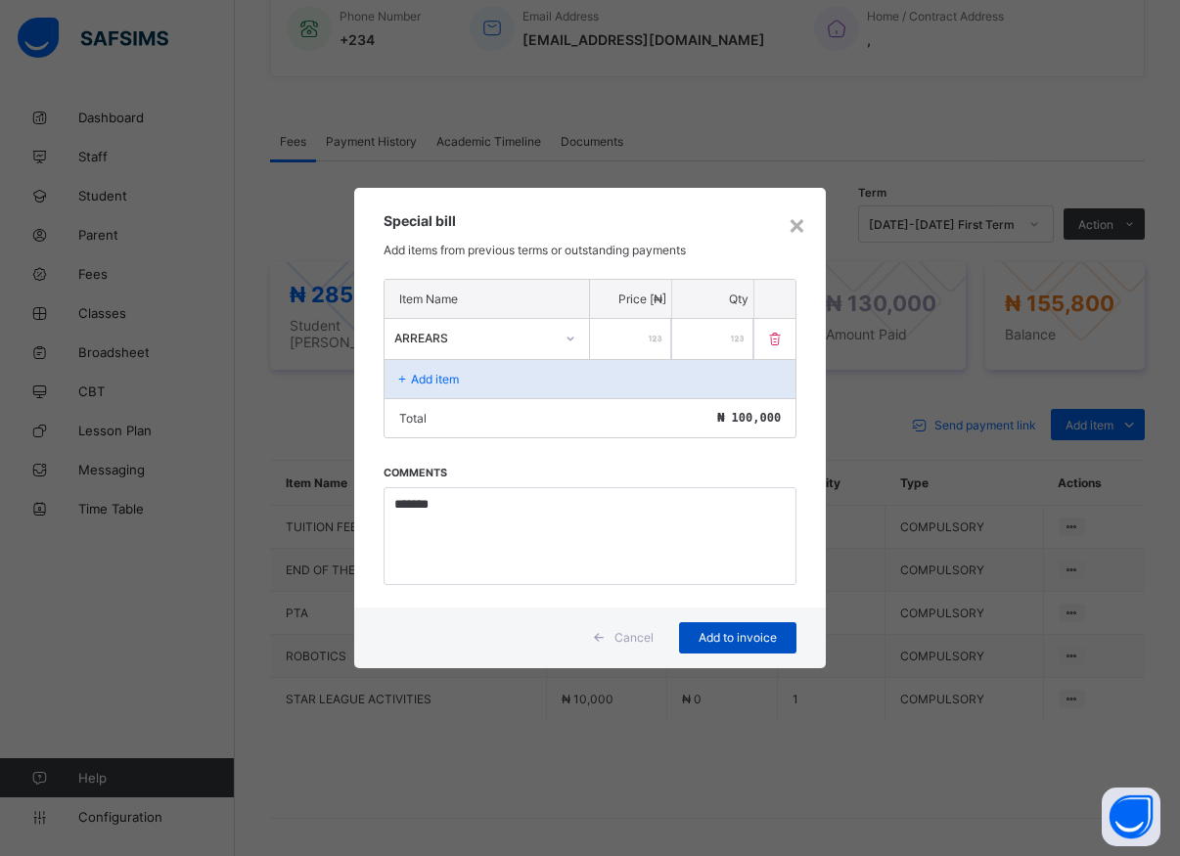
click at [735, 642] on span "Add to invoice" at bounding box center [737, 637] width 88 height 15
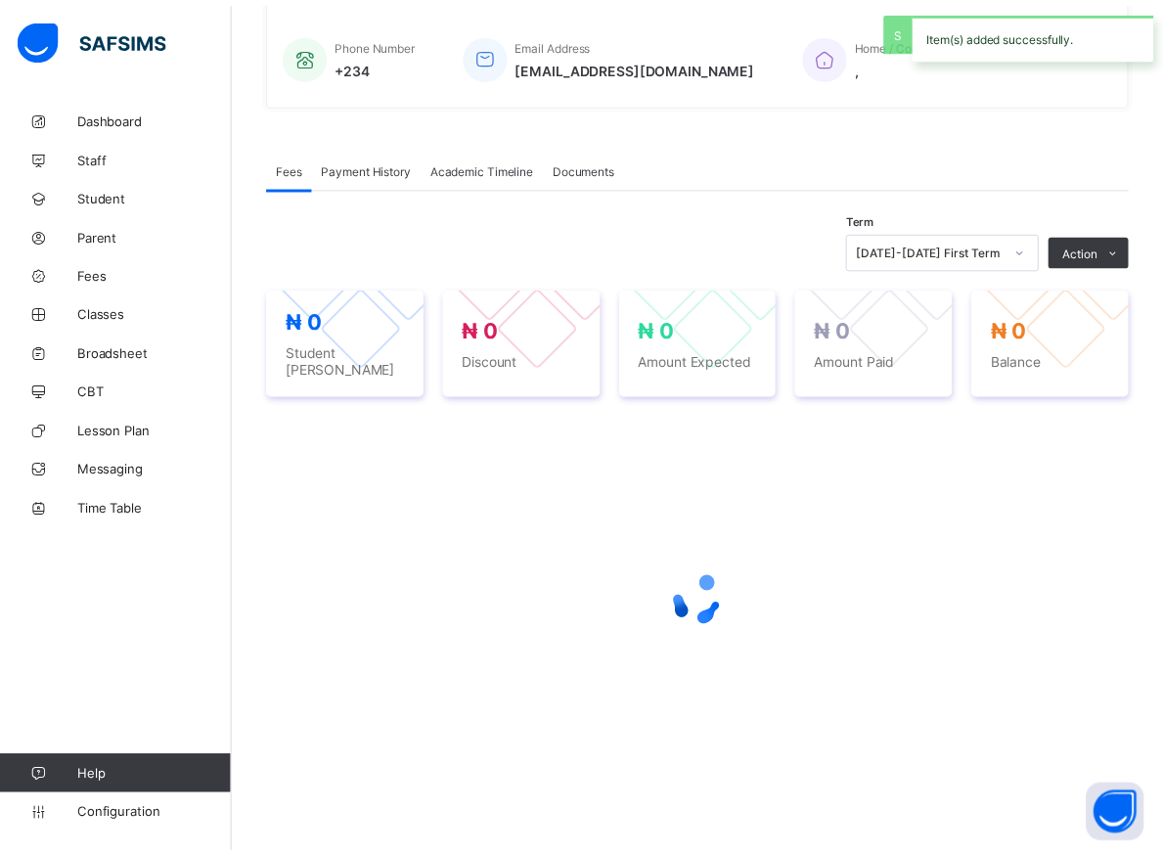
scroll to position [463, 0]
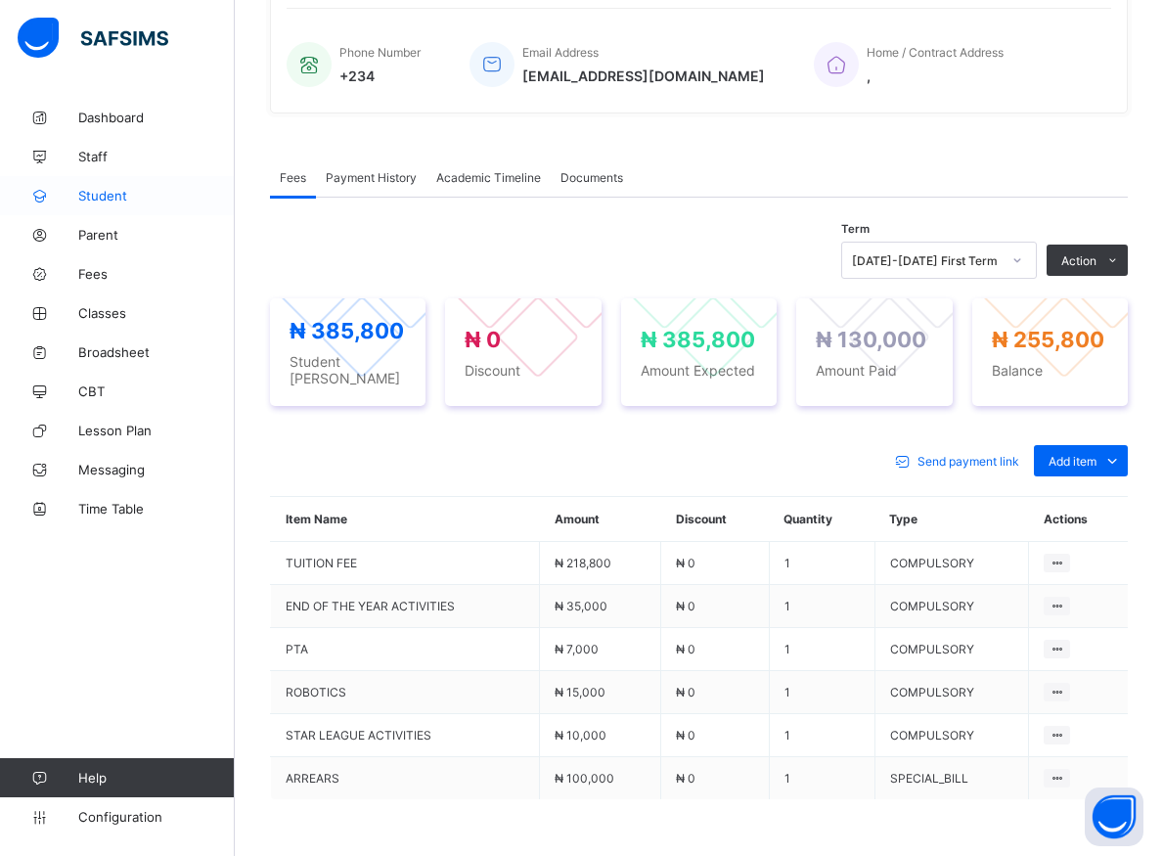
click at [111, 196] on span "Student" at bounding box center [156, 196] width 156 height 16
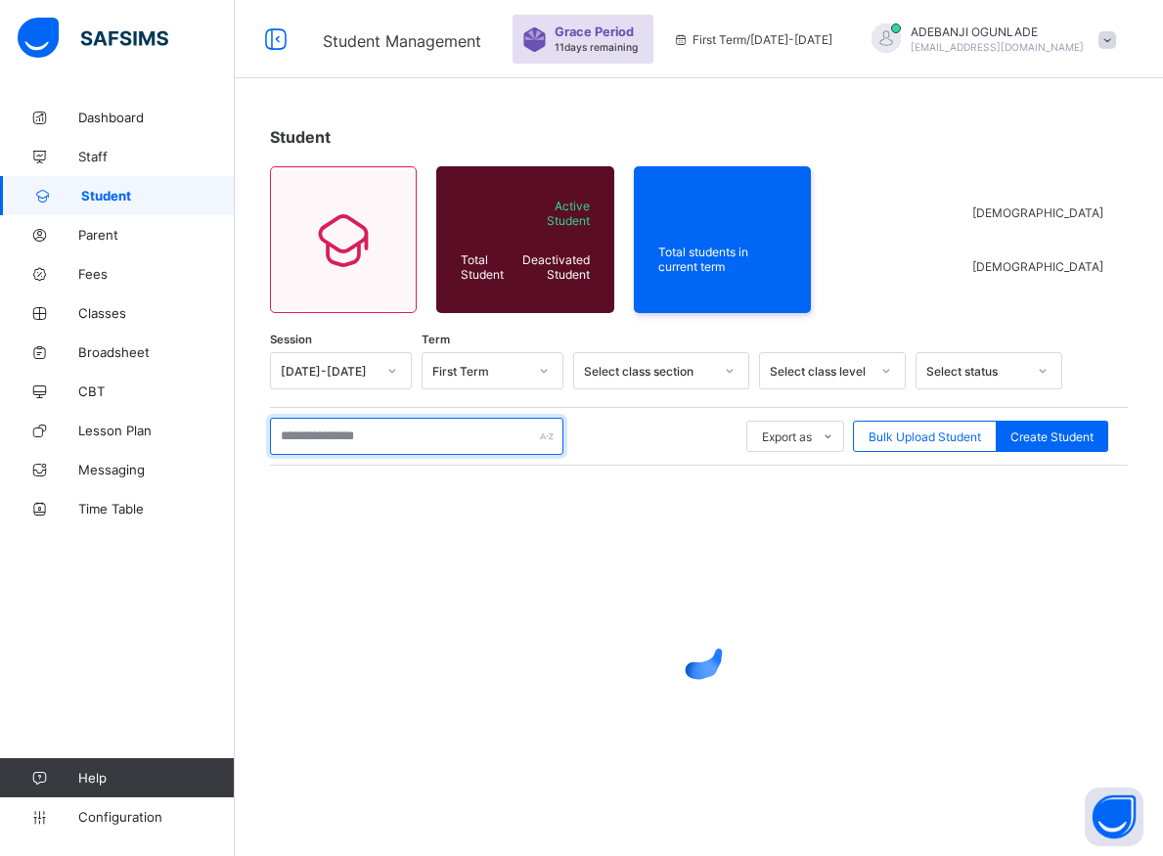
click at [432, 443] on input "text" at bounding box center [416, 436] width 293 height 37
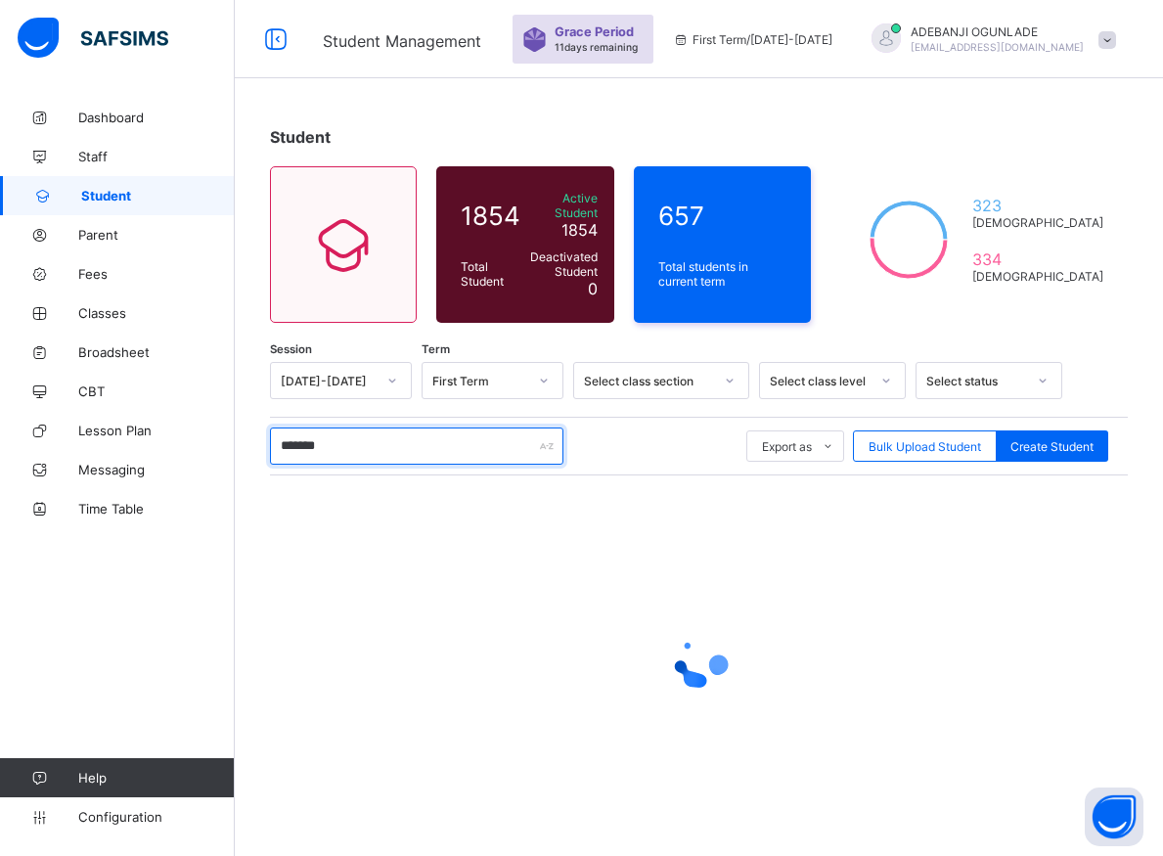
type input "********"
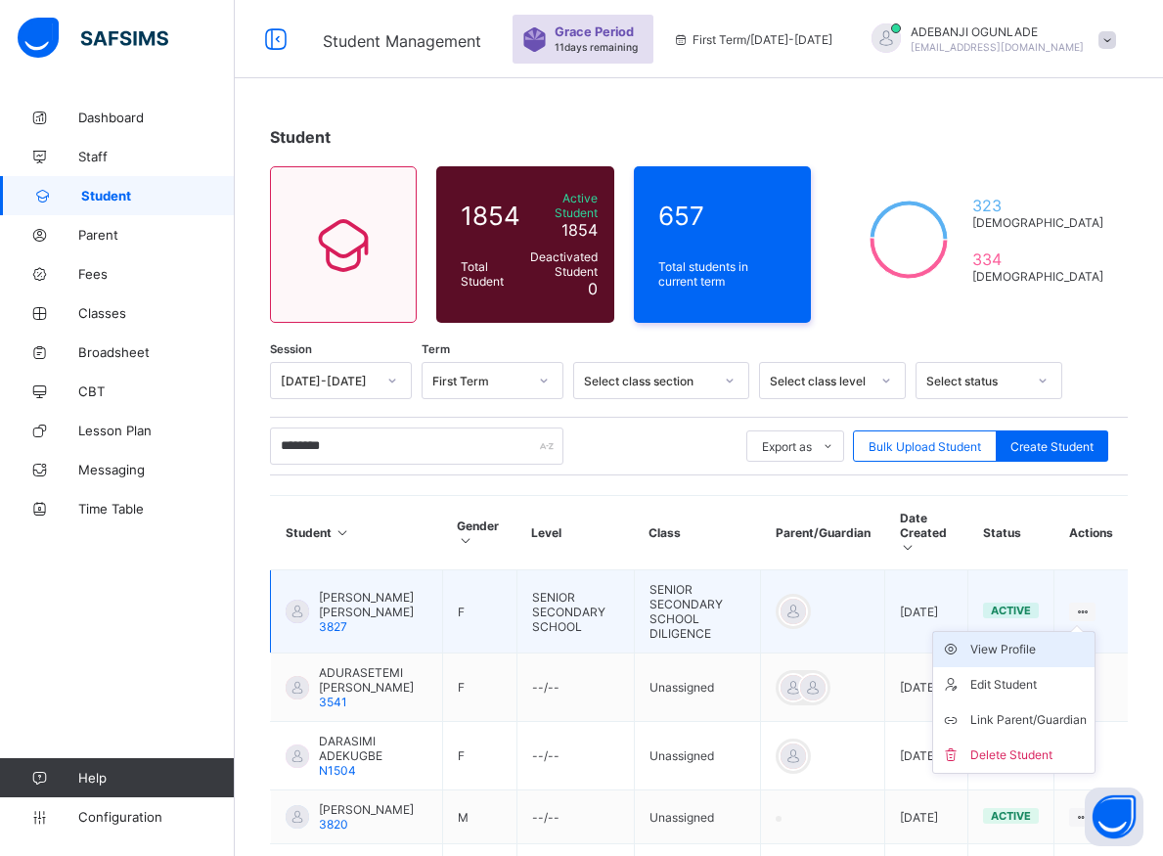
click at [1038, 640] on div "View Profile" at bounding box center [1028, 650] width 116 height 20
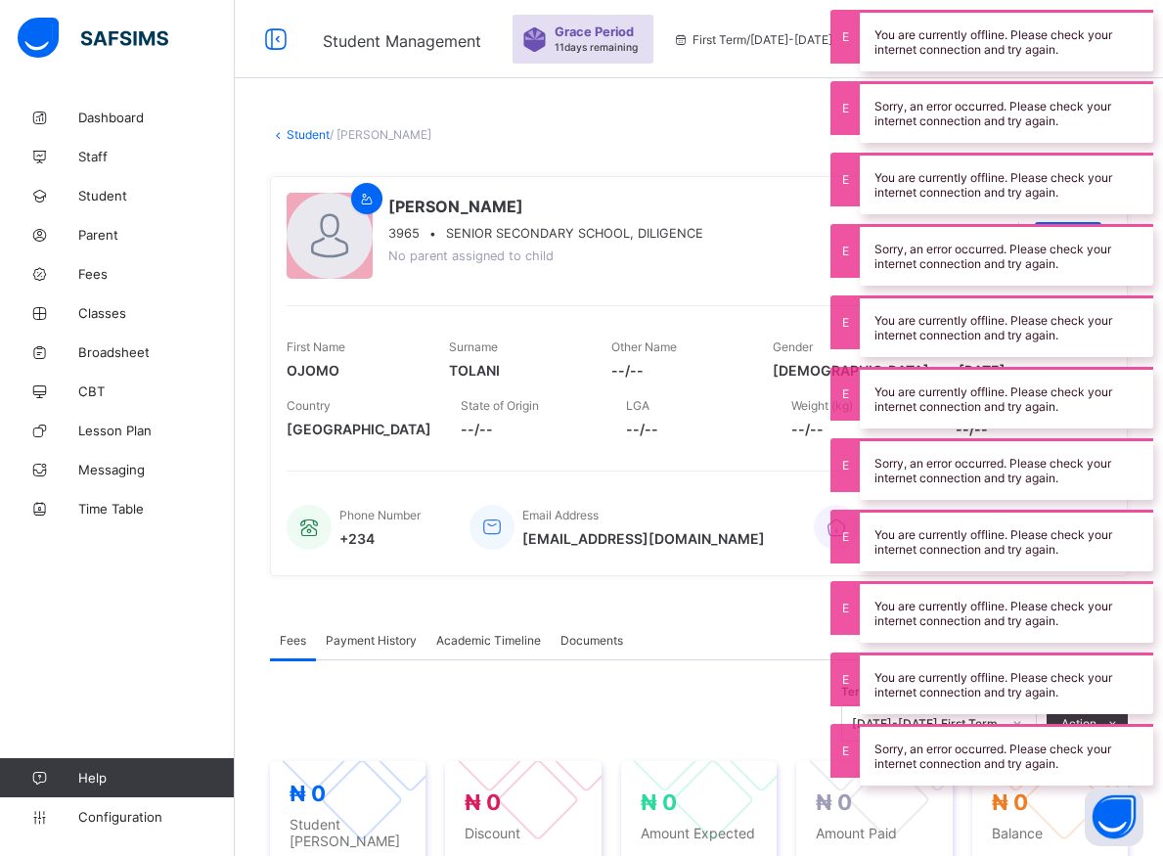
click at [289, 456] on div "[PERSON_NAME] 3965 • SENIOR SECONDARY SCHOOL, DILIGENCE No parent assigned to c…" at bounding box center [699, 376] width 858 height 400
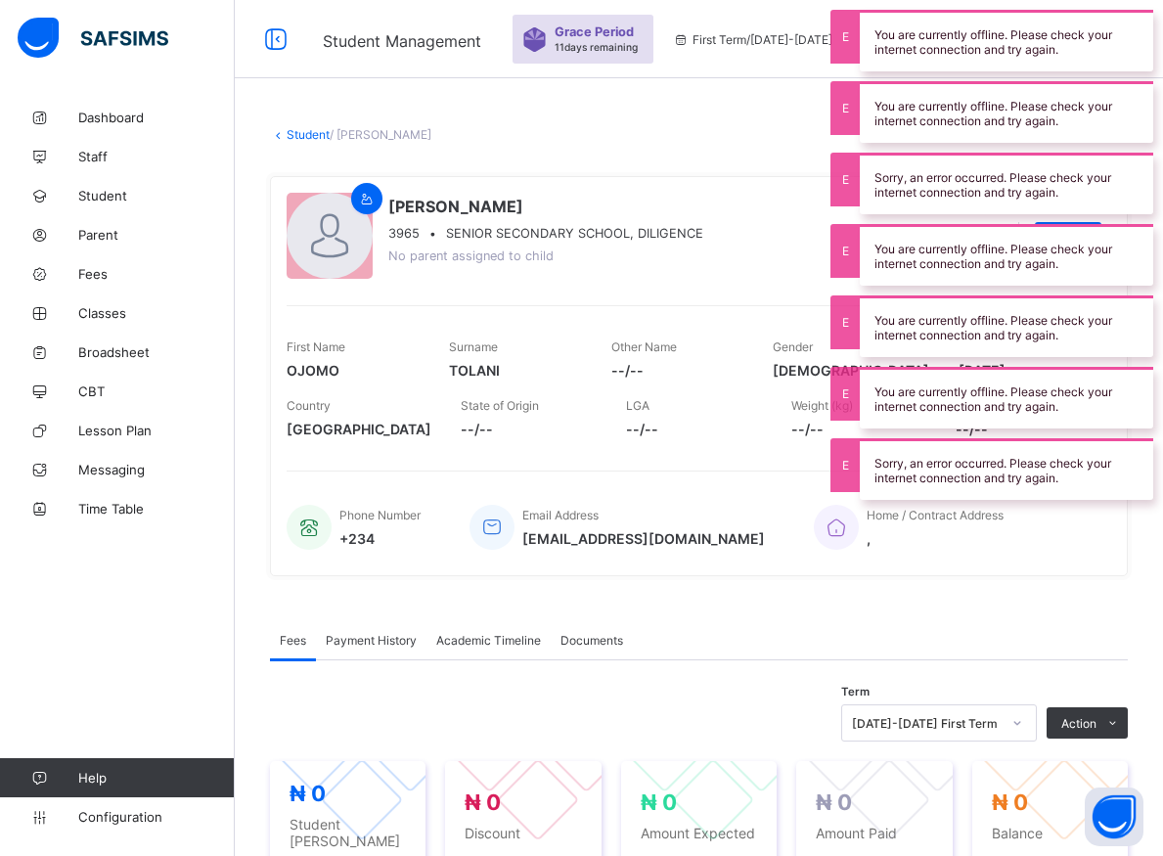
click at [680, 338] on div "Other Name --/--" at bounding box center [677, 359] width 133 height 59
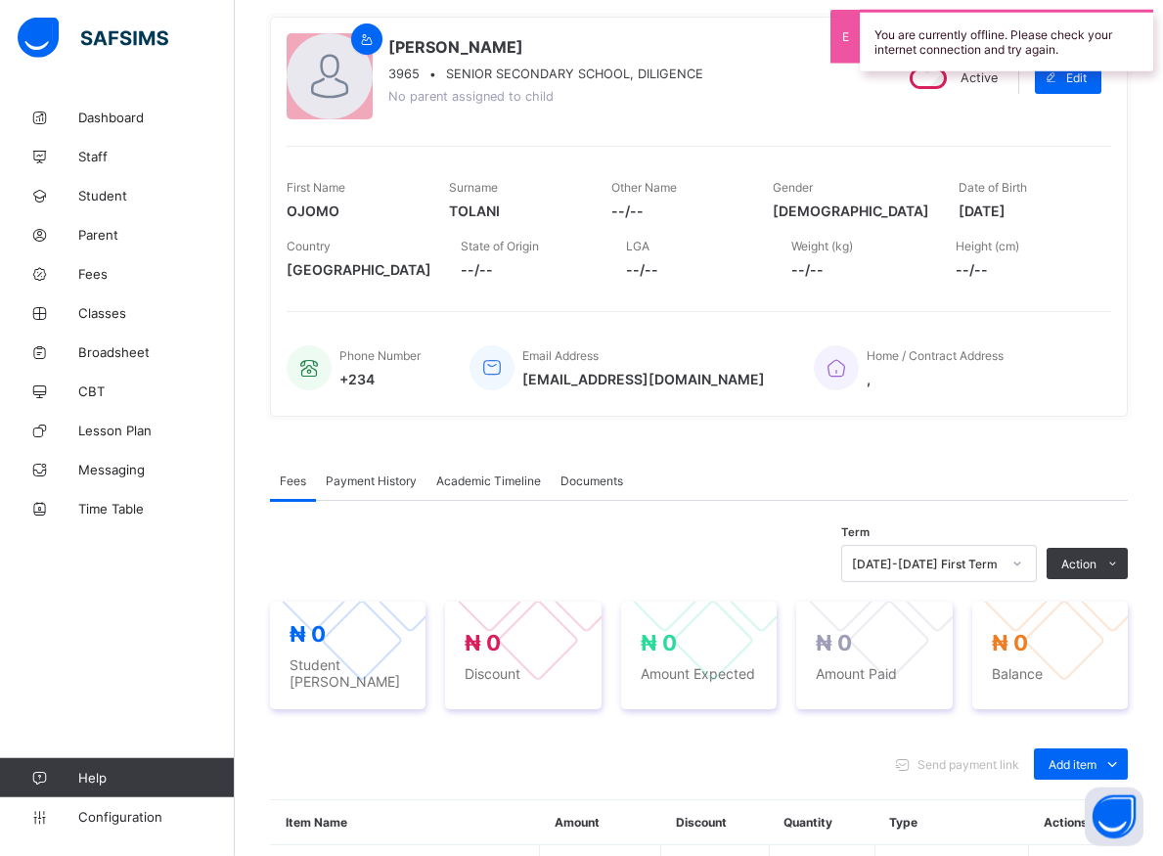
scroll to position [299, 0]
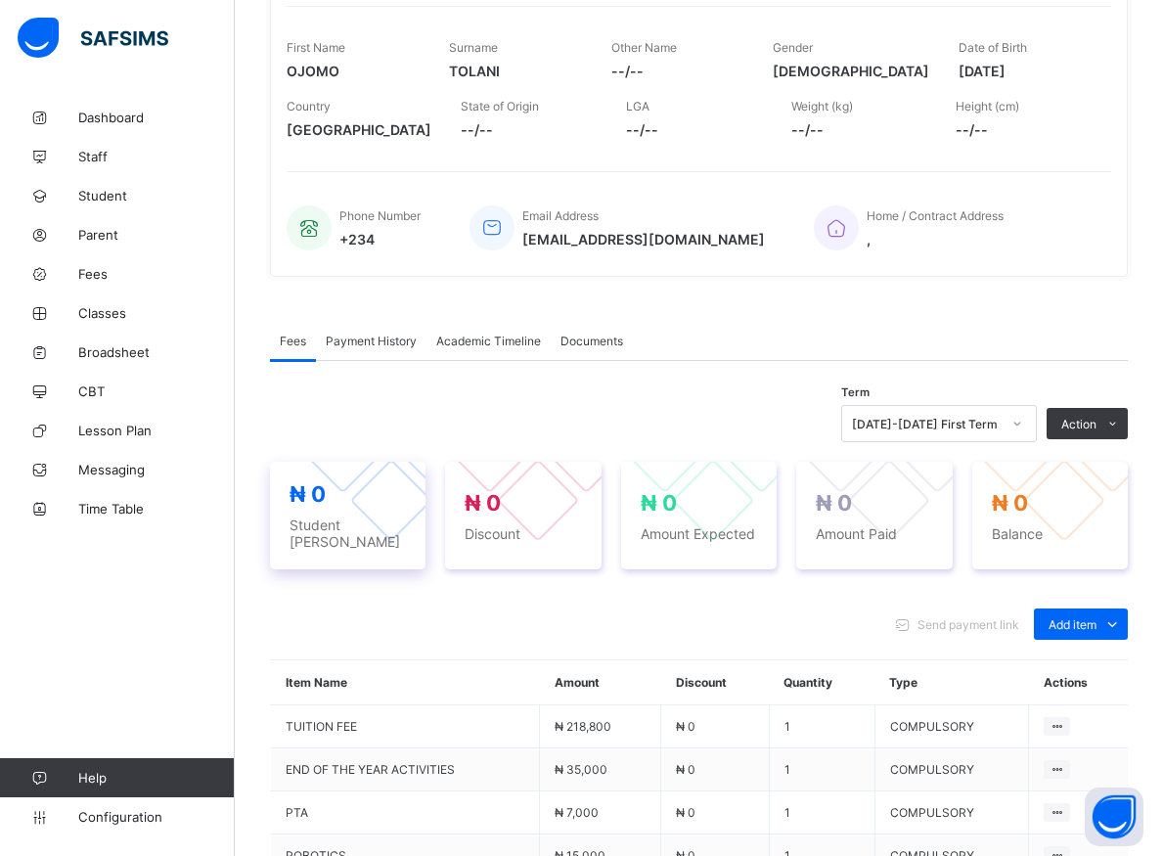
click at [291, 502] on span "₦ 0" at bounding box center [307, 493] width 36 height 25
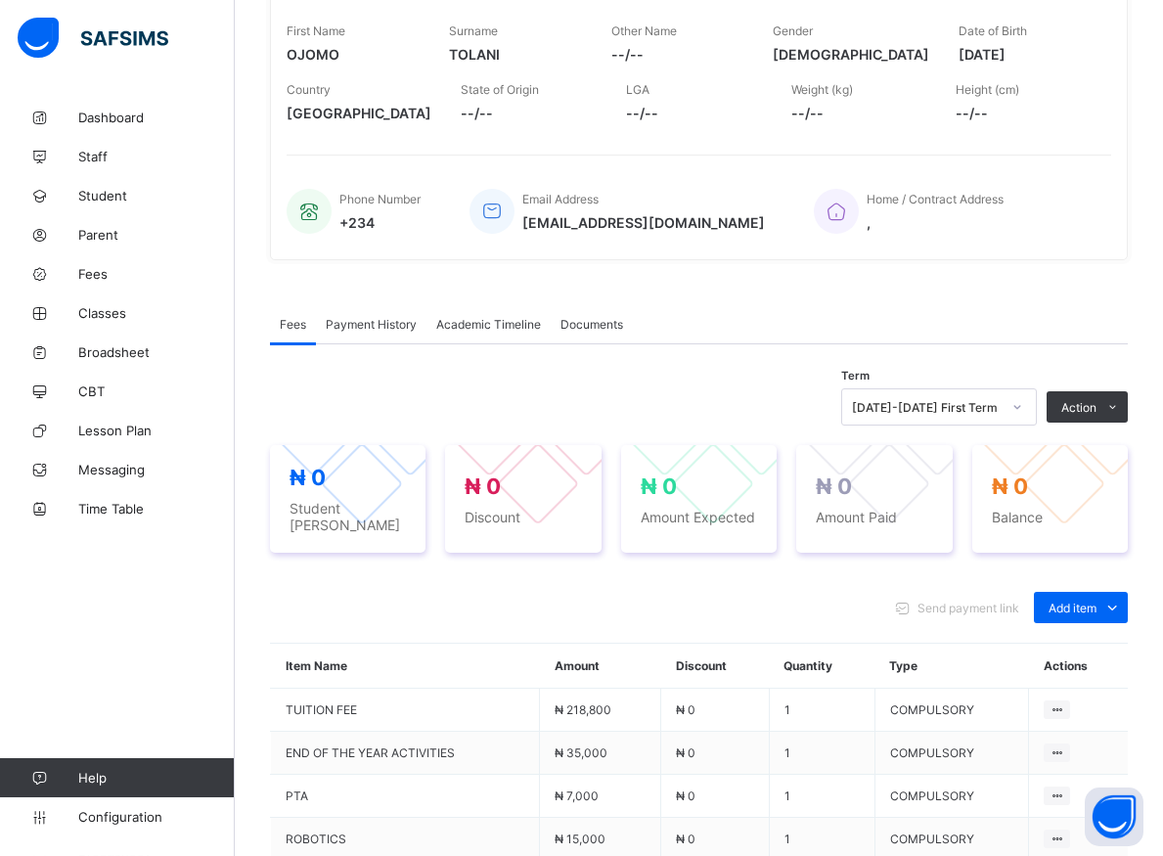
scroll to position [503, 0]
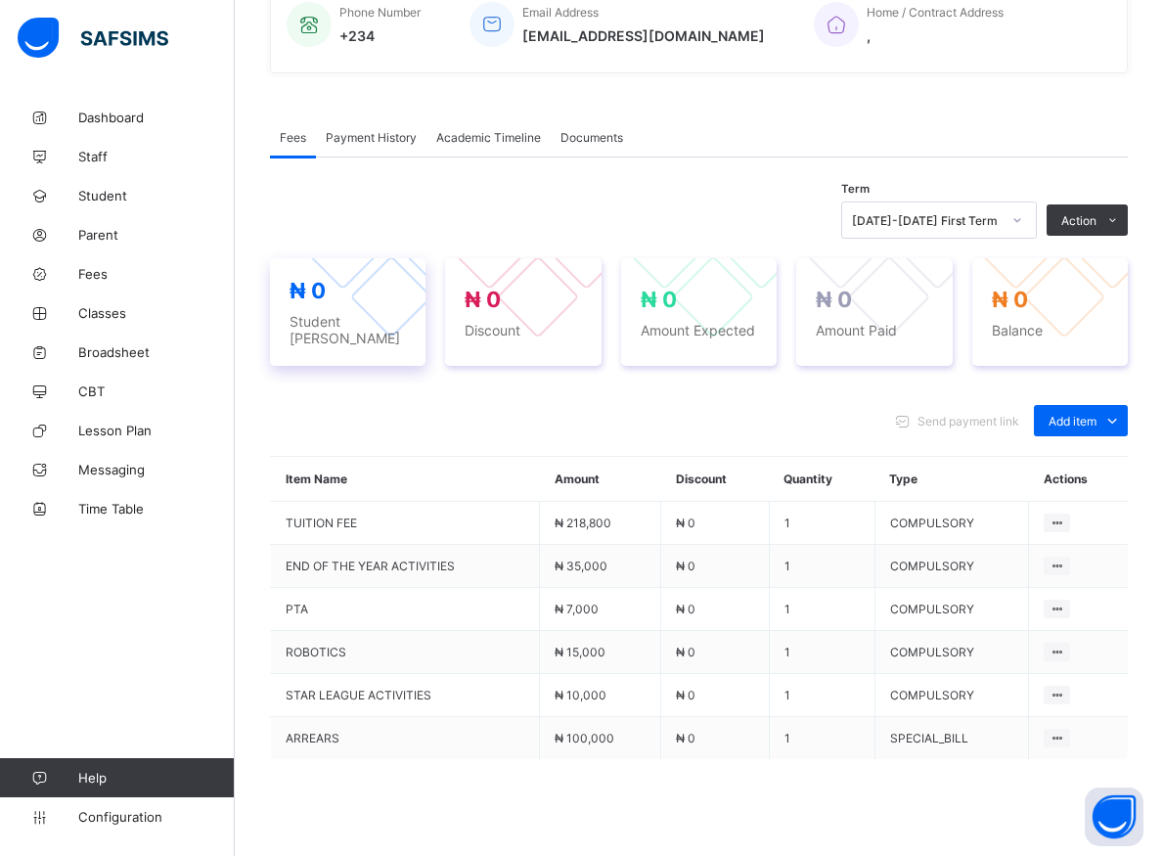
click at [279, 339] on div "₦ 0 Student Bill" at bounding box center [348, 312] width 156 height 108
click at [114, 192] on span "Student" at bounding box center [156, 196] width 156 height 16
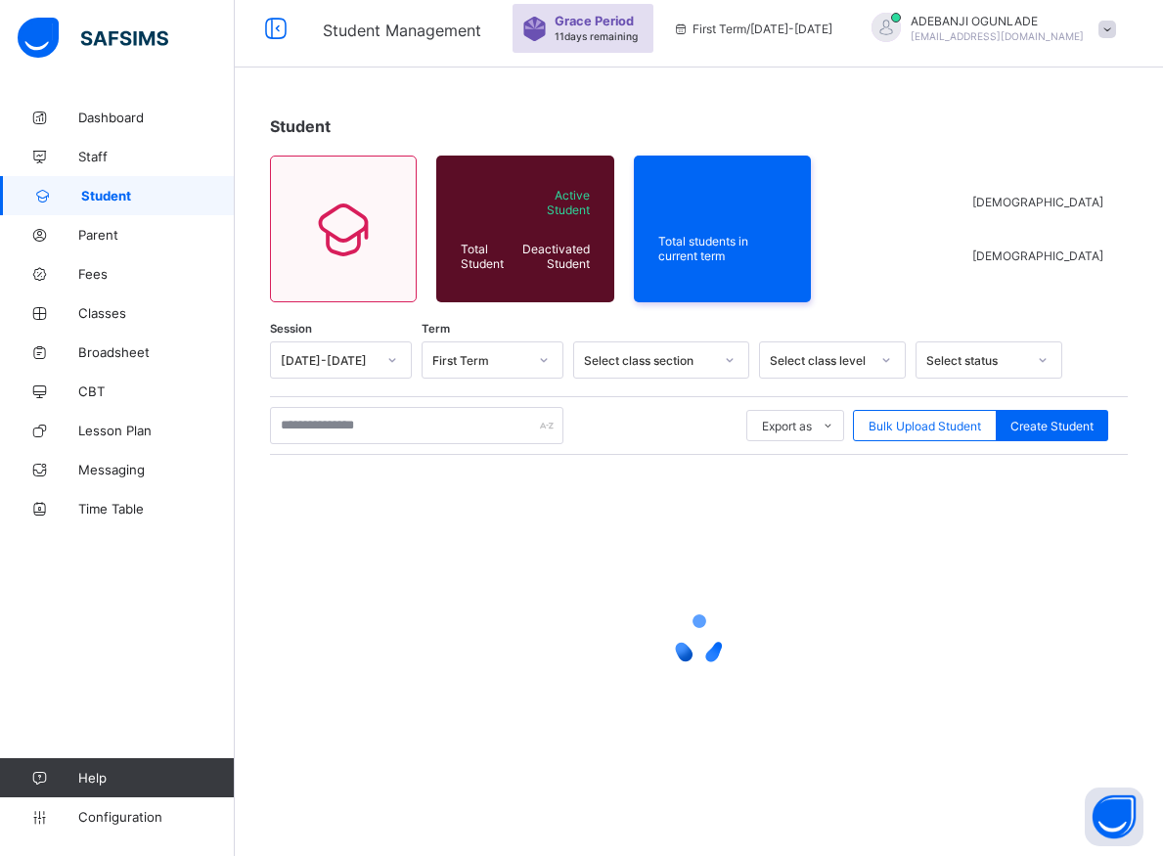
scroll to position [11, 0]
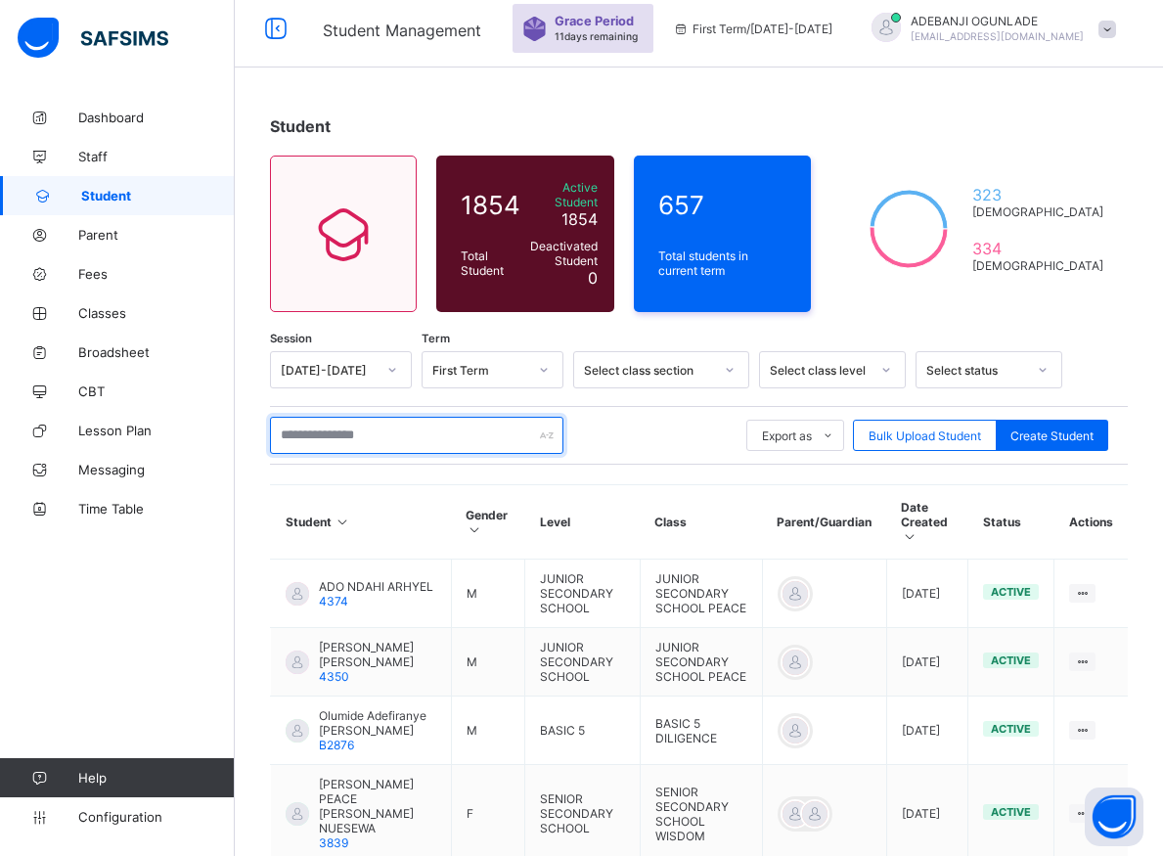
click at [492, 421] on input "text" at bounding box center [416, 435] width 293 height 37
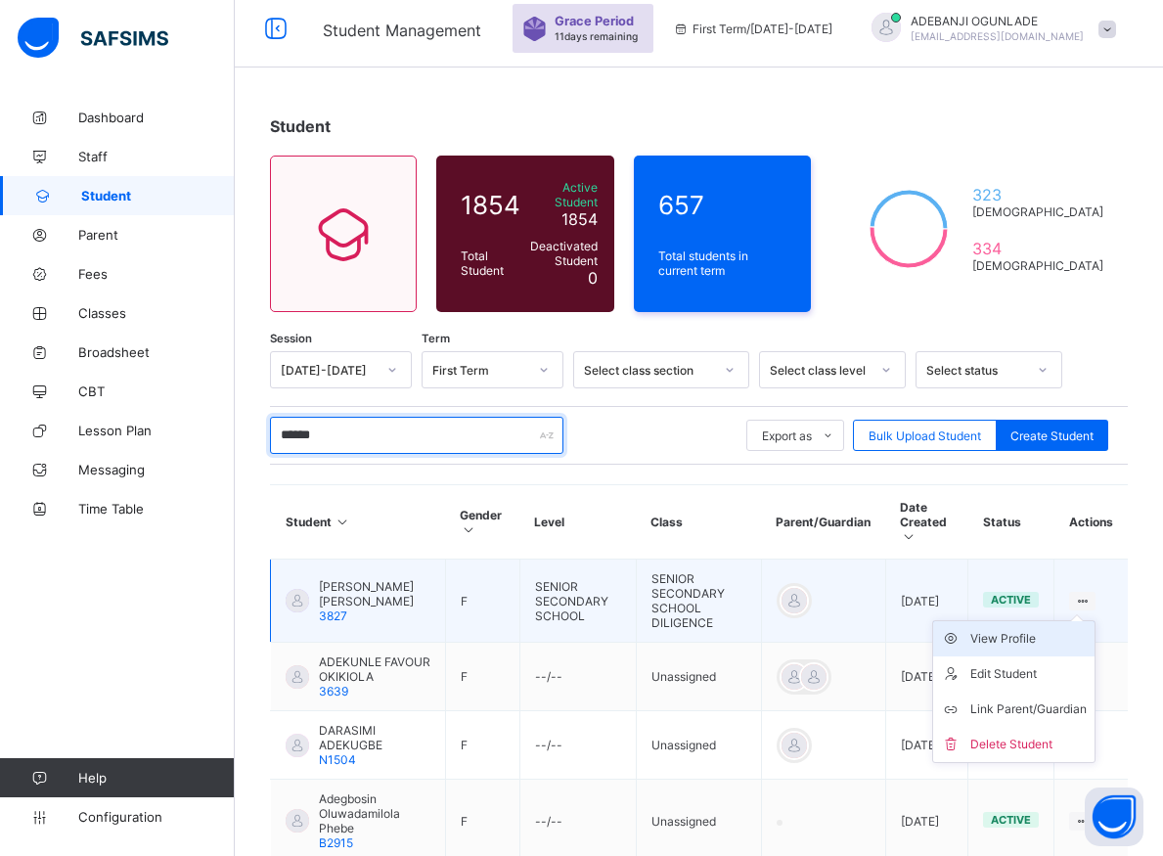
type input "******"
click at [1045, 629] on div "View Profile" at bounding box center [1028, 639] width 116 height 20
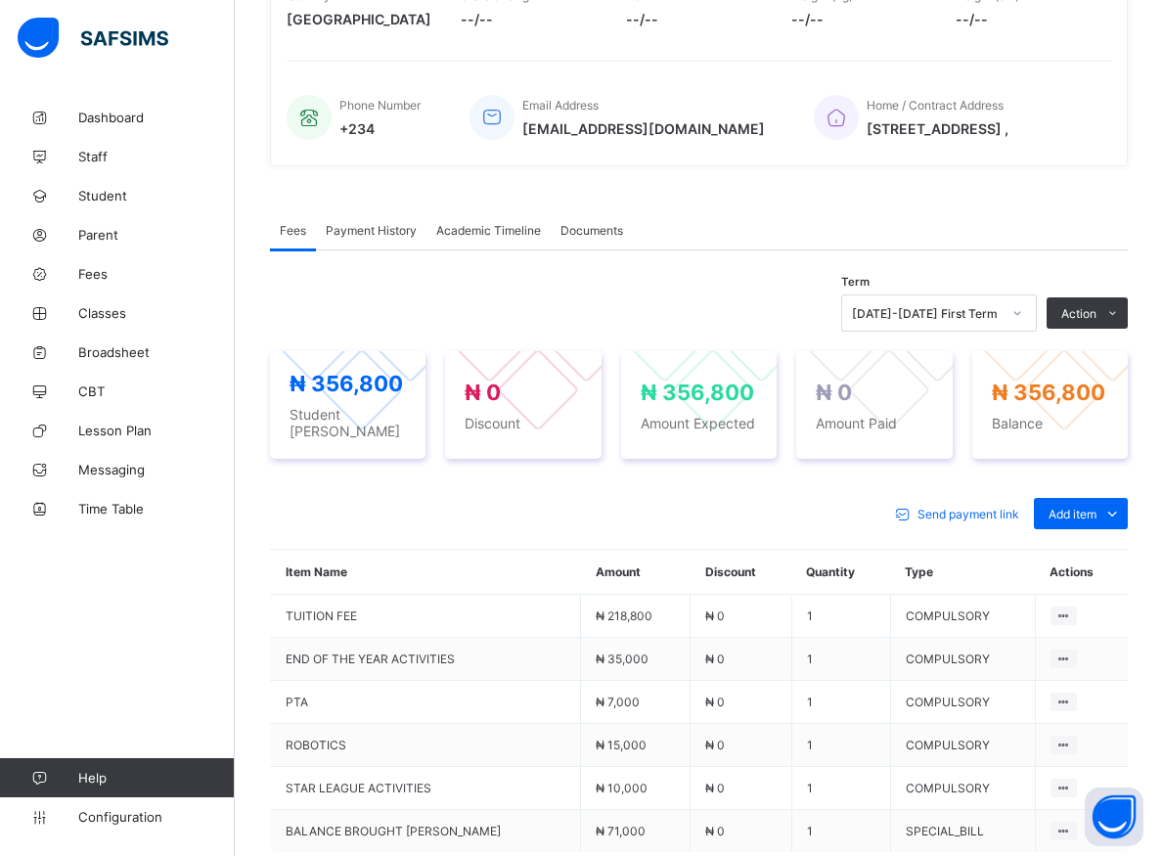
scroll to position [210, 0]
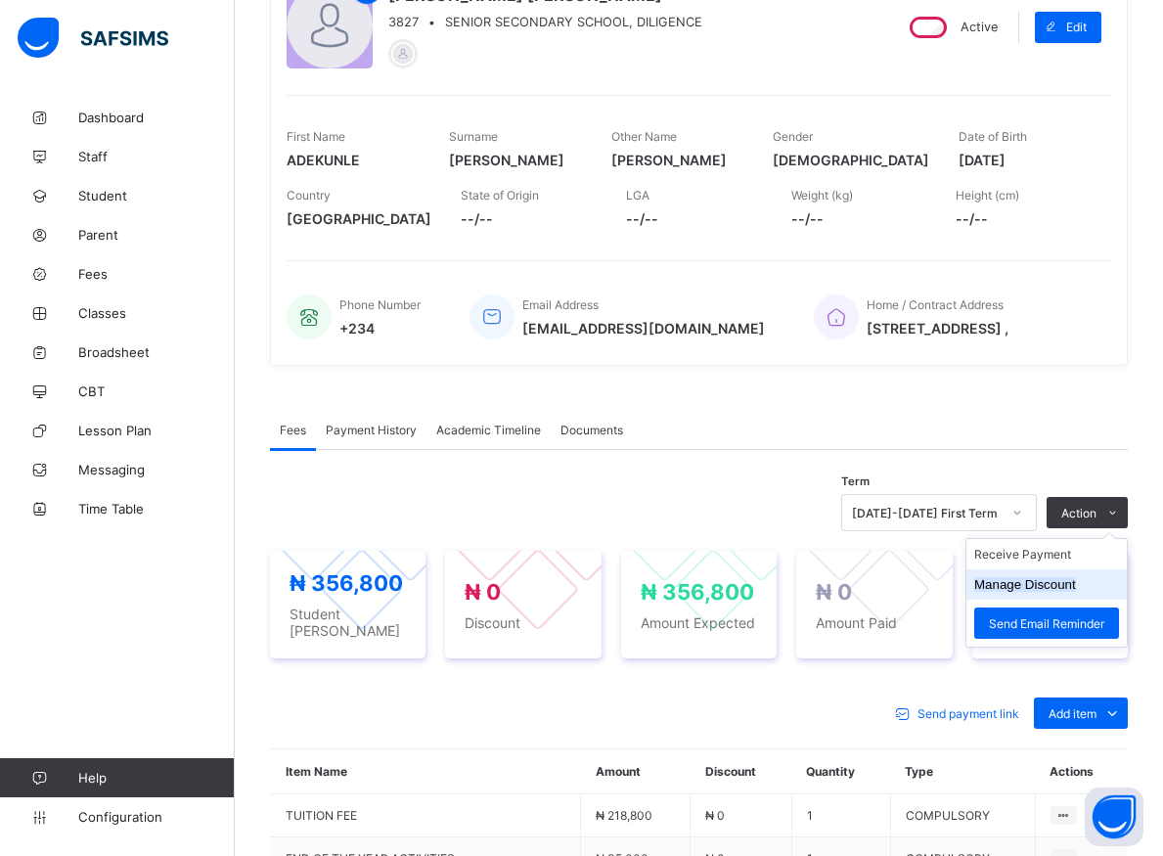
click at [1042, 592] on button "Manage Discount" at bounding box center [1025, 584] width 102 height 15
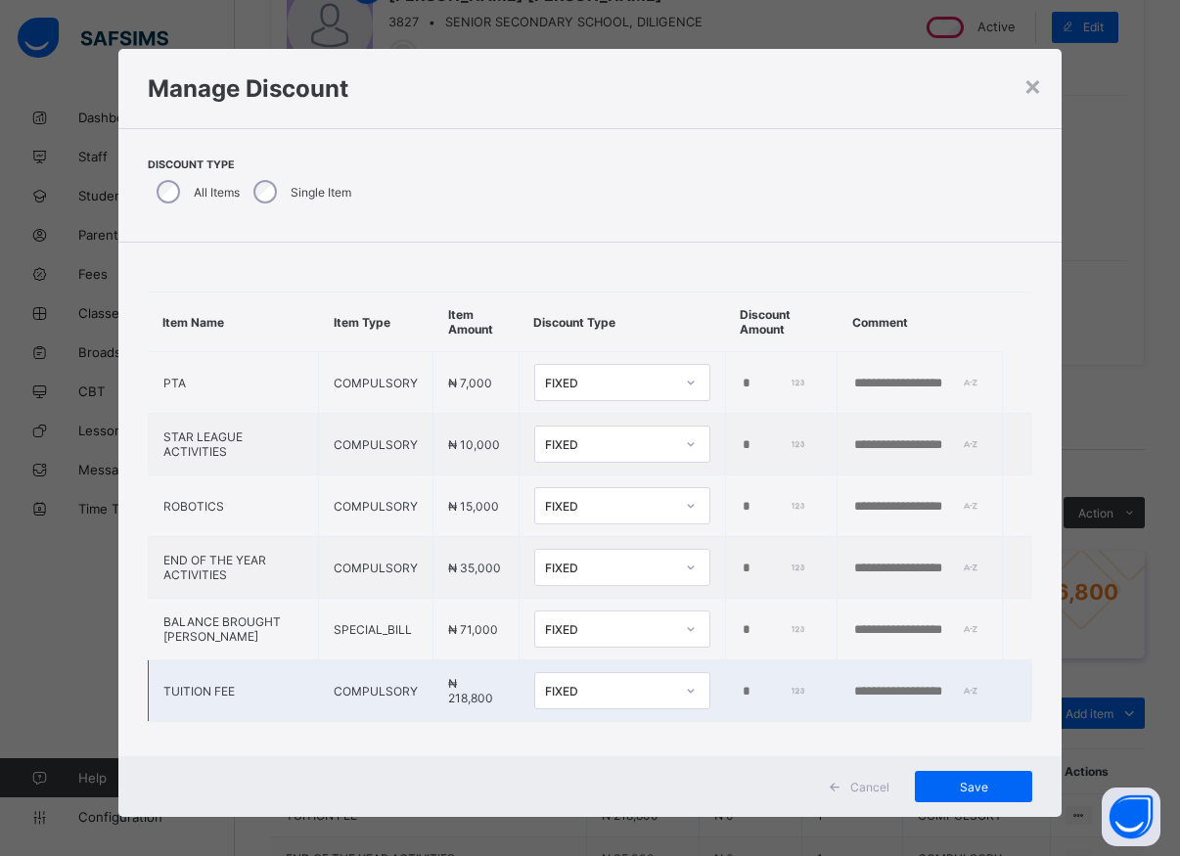
click at [740, 698] on input "*" at bounding box center [773, 692] width 67 height 16
type input "******"
click at [970, 786] on span "Save" at bounding box center [973, 786] width 88 height 15
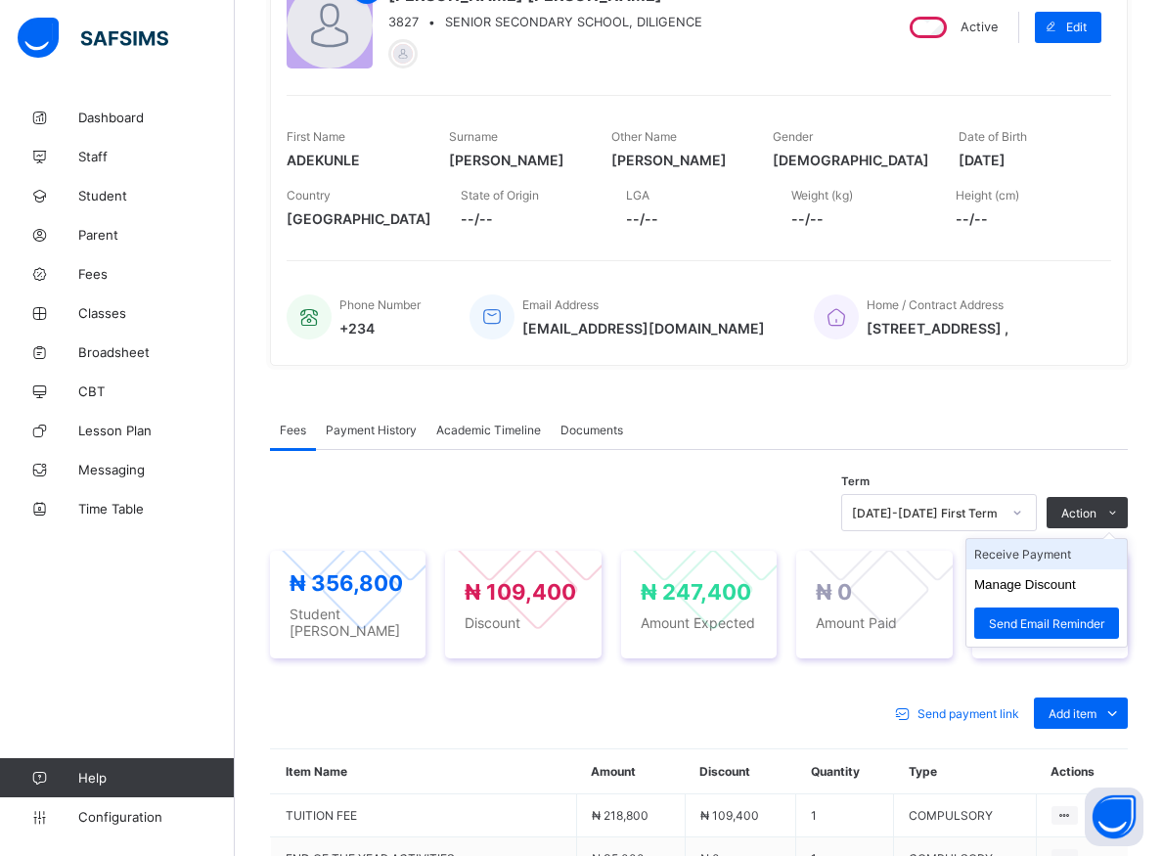
click at [1051, 564] on li "Receive Payment" at bounding box center [1046, 554] width 160 height 30
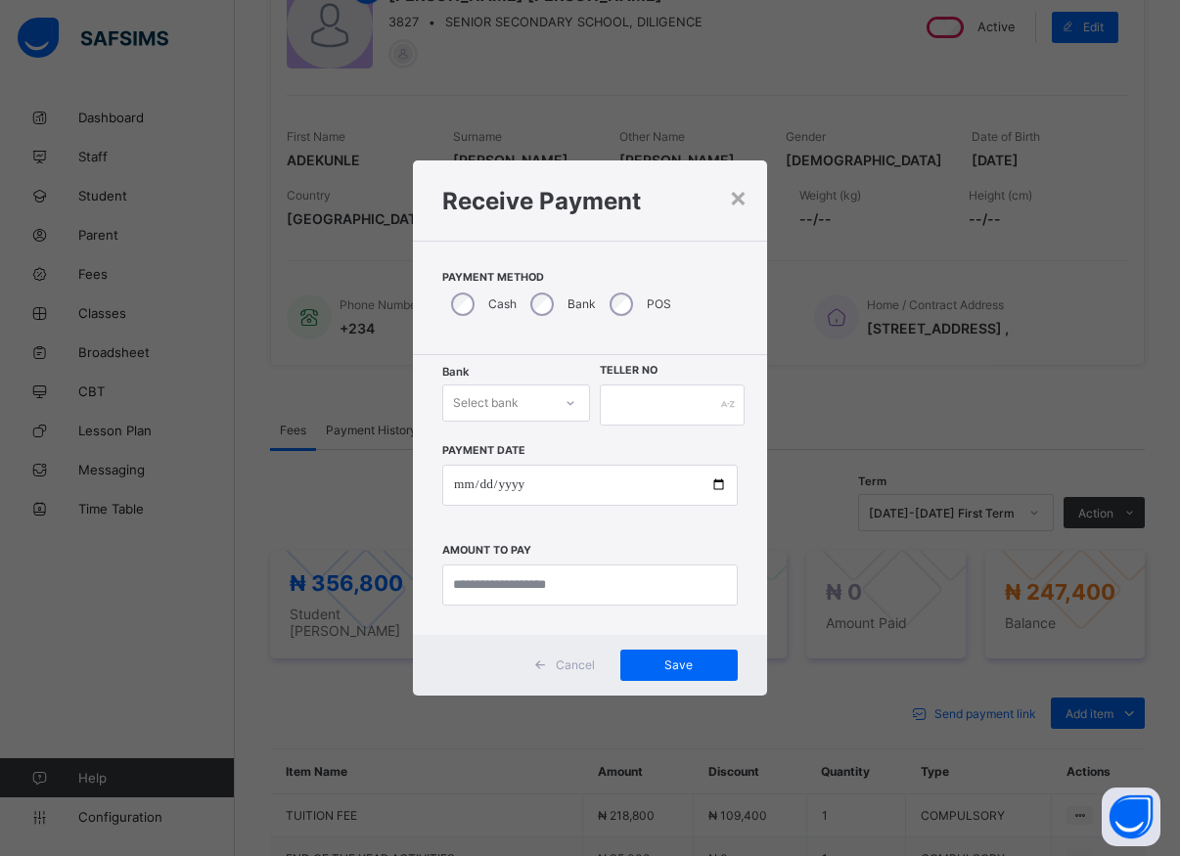
click at [575, 406] on icon at bounding box center [570, 403] width 12 height 20
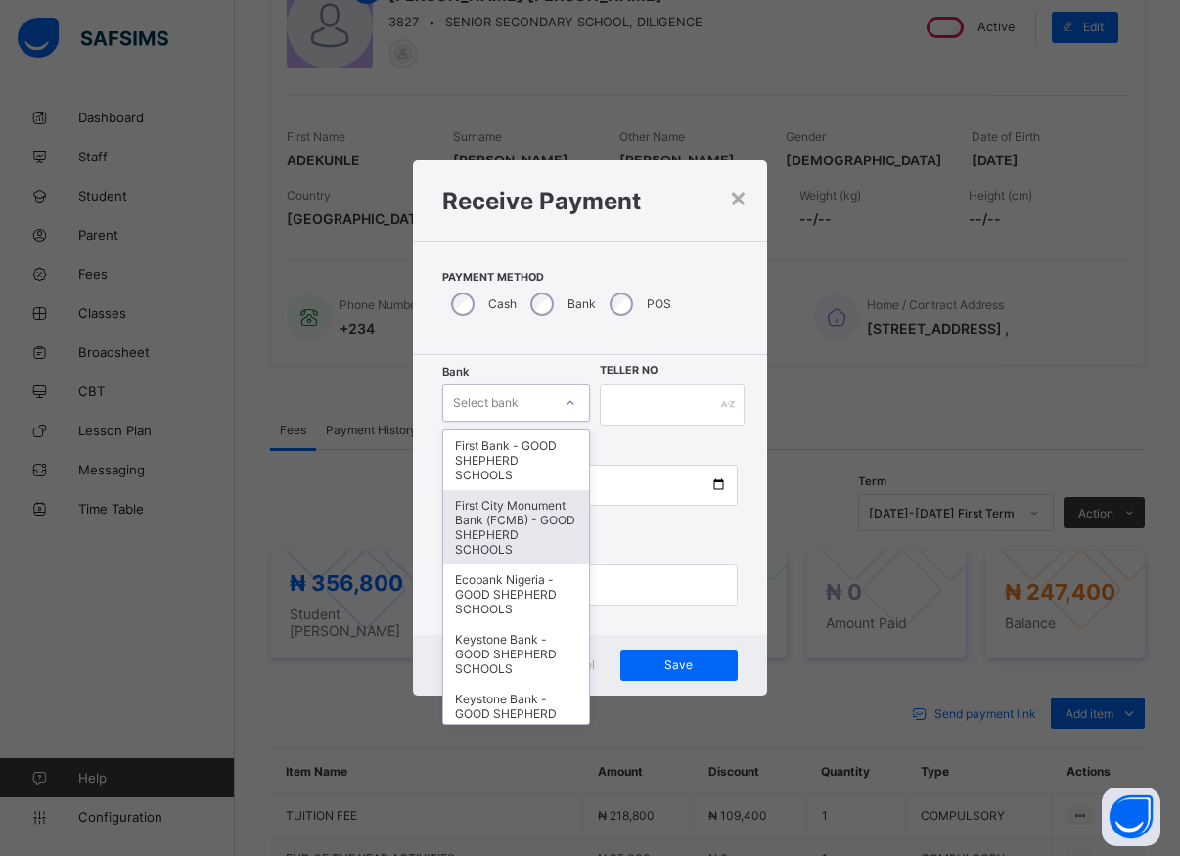
click at [512, 564] on div "First City Monument Bank (FCMB) - GOOD SHEPHERD SCHOOLS" at bounding box center [516, 527] width 146 height 74
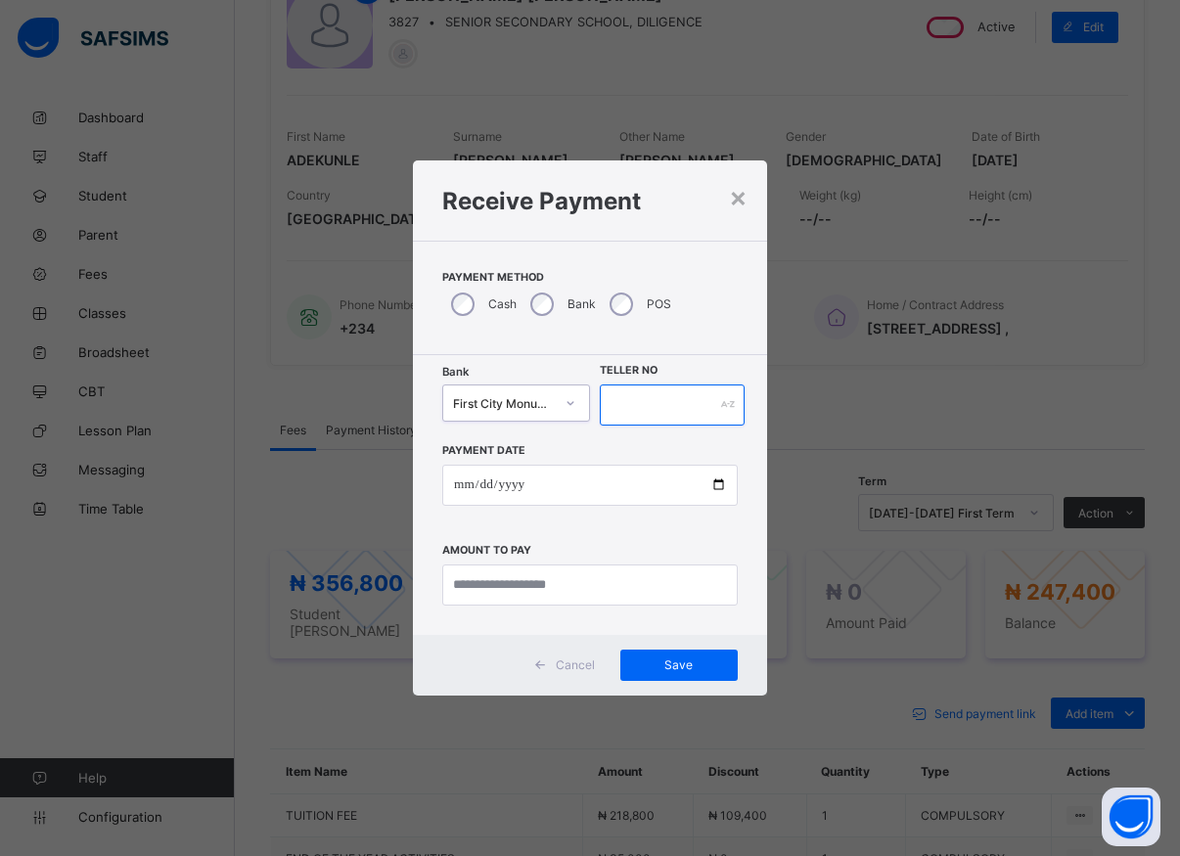
click at [614, 411] on input "text" at bounding box center [672, 404] width 145 height 41
type input "*****"
click at [711, 484] on input "date" at bounding box center [589, 485] width 295 height 41
type input "**********"
click at [547, 595] on input "currency" at bounding box center [589, 584] width 295 height 41
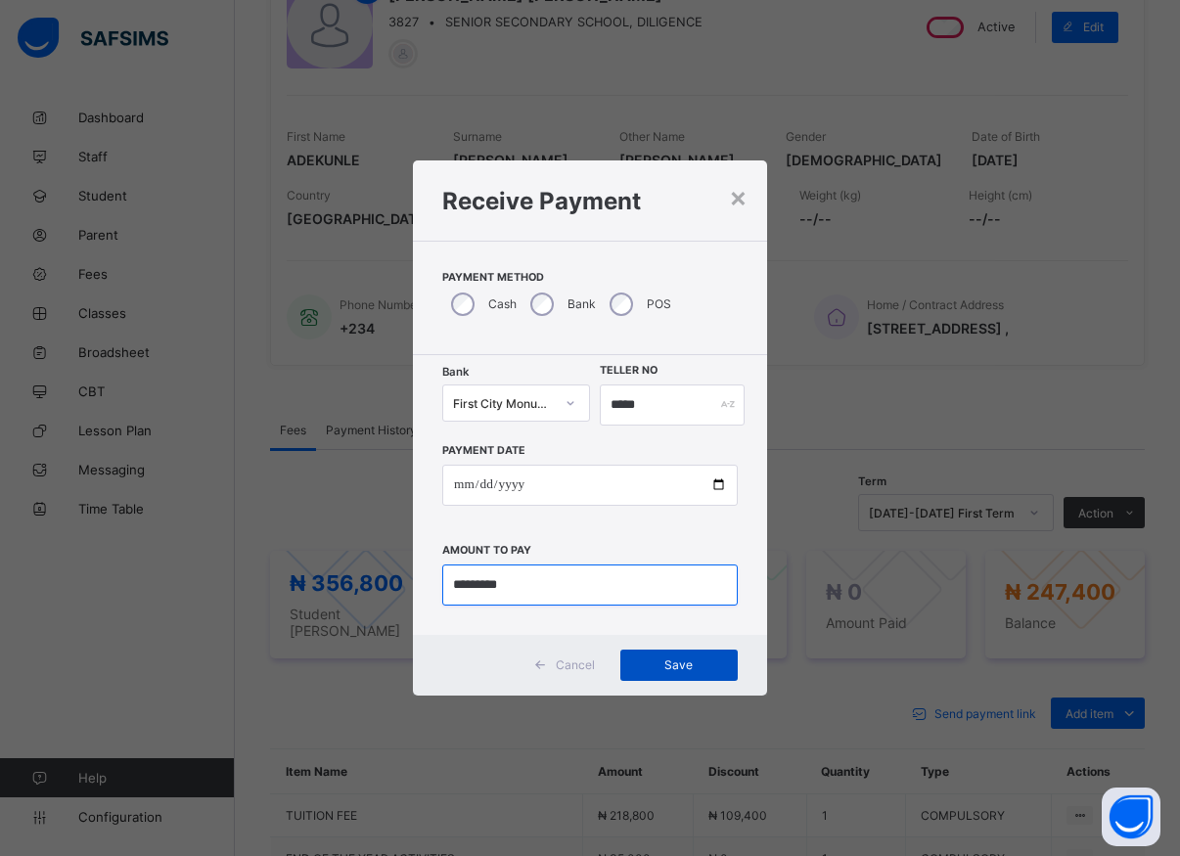
type input "*********"
click at [656, 670] on span "Save" at bounding box center [679, 664] width 88 height 15
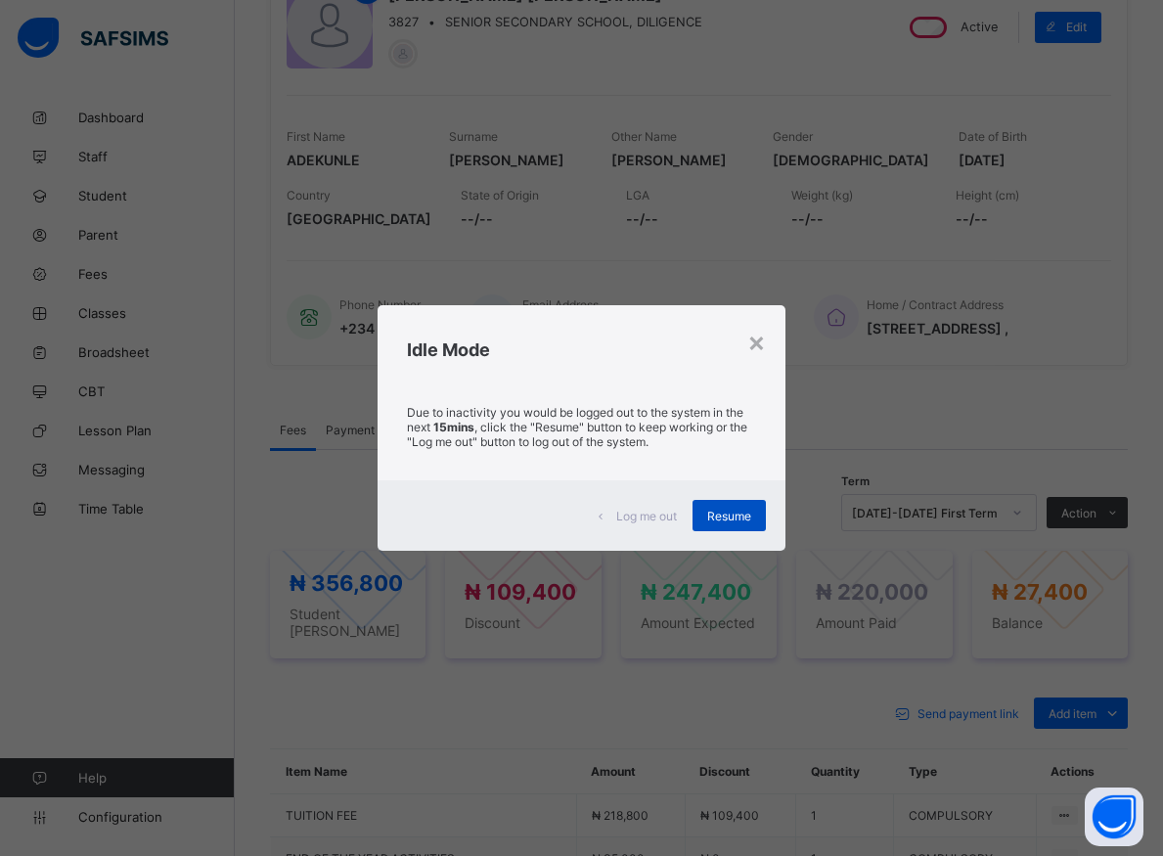
click at [712, 515] on span "Resume" at bounding box center [729, 516] width 44 height 15
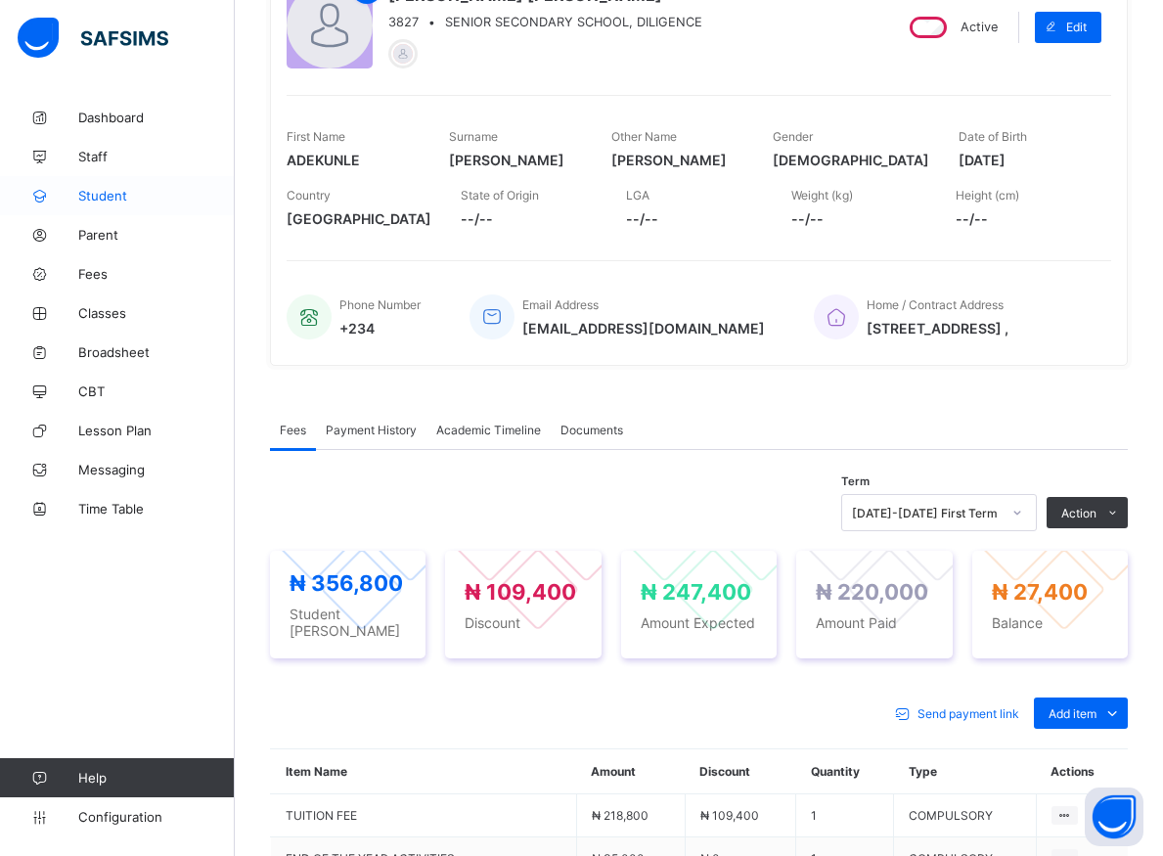
click at [112, 196] on span "Student" at bounding box center [156, 196] width 156 height 16
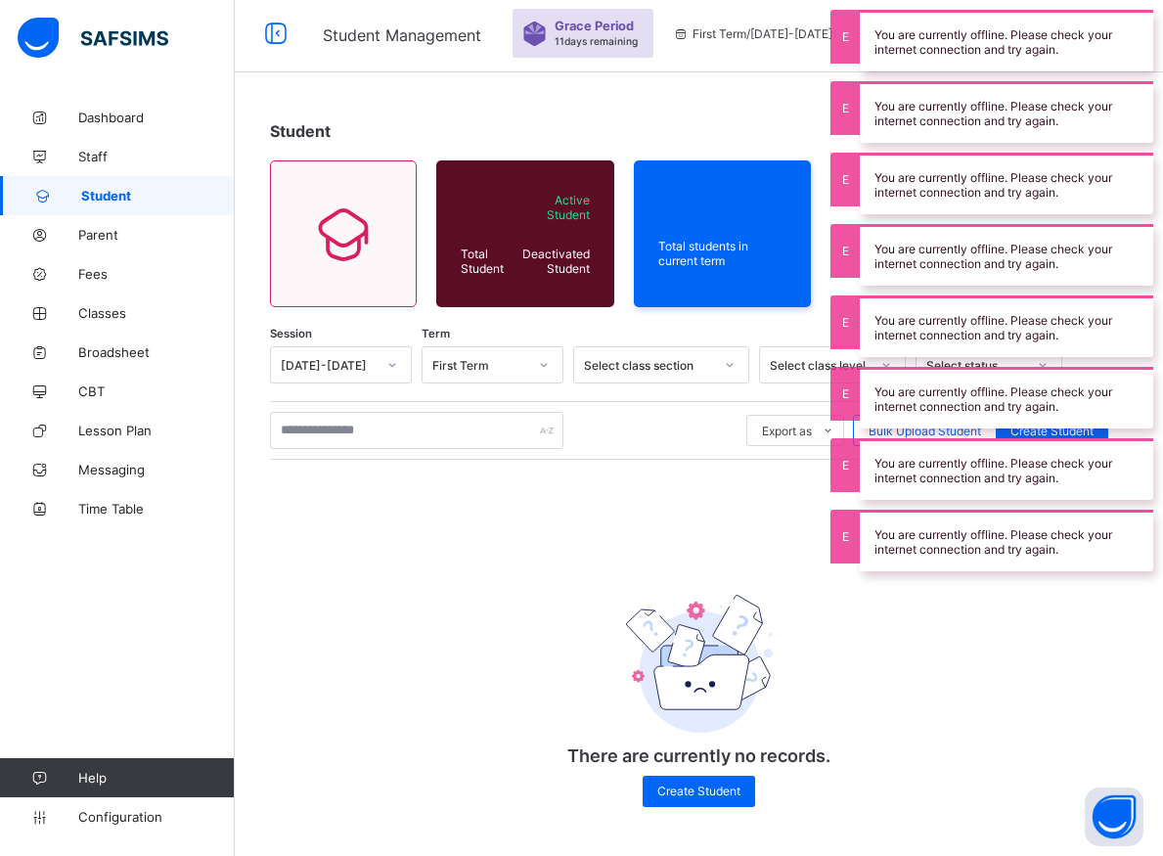
scroll to position [8, 0]
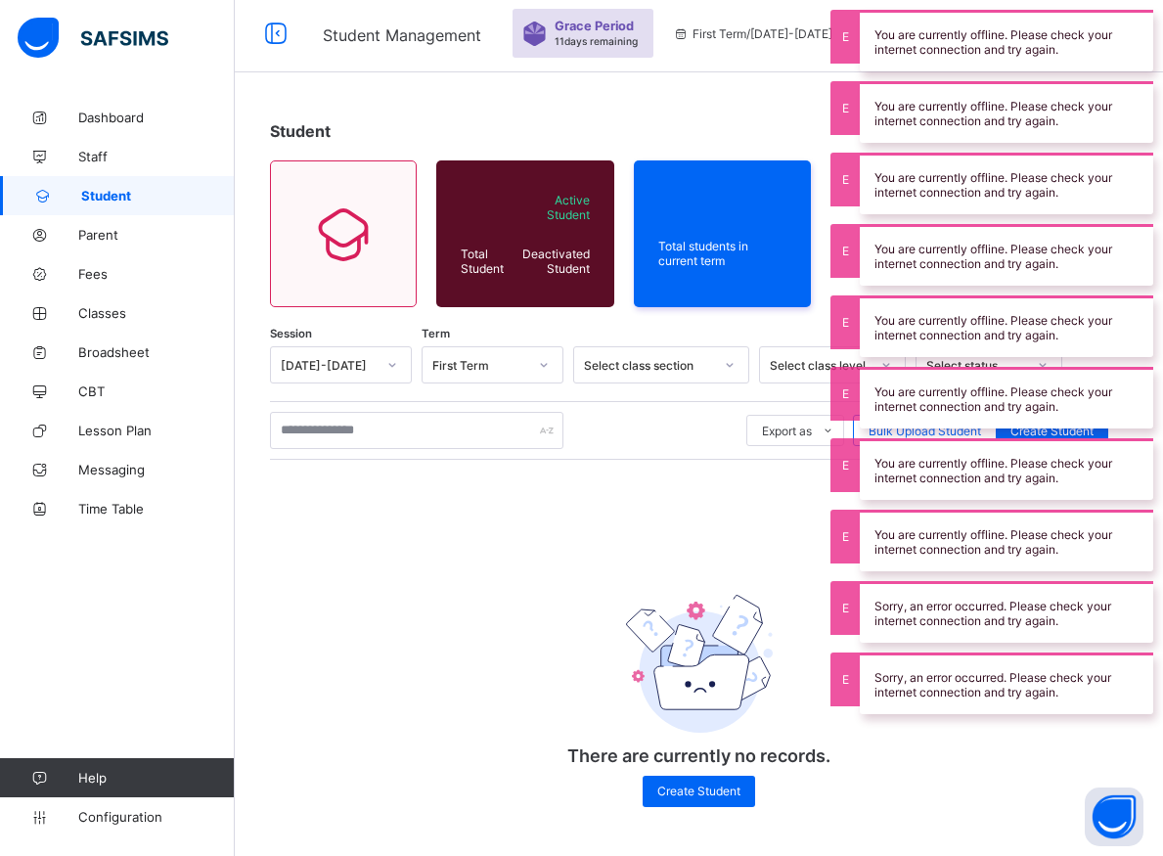
click at [396, 493] on div "Session [DATE]-[DATE] Term First Term Select class section Select class level S…" at bounding box center [699, 586] width 858 height 480
click at [395, 493] on div "Session [DATE]-[DATE] Term First Term Select class section Select class level S…" at bounding box center [699, 586] width 858 height 480
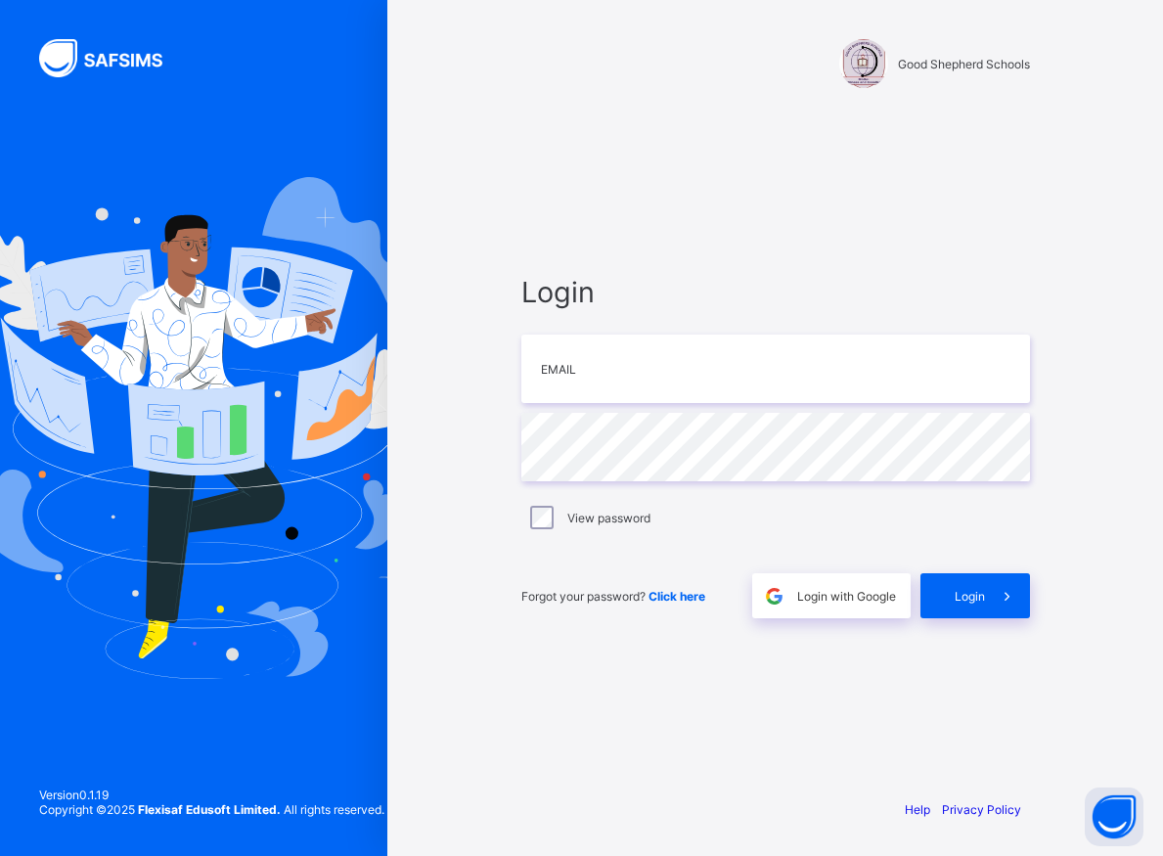
type input "**********"
